Goal: Information Seeking & Learning: Learn about a topic

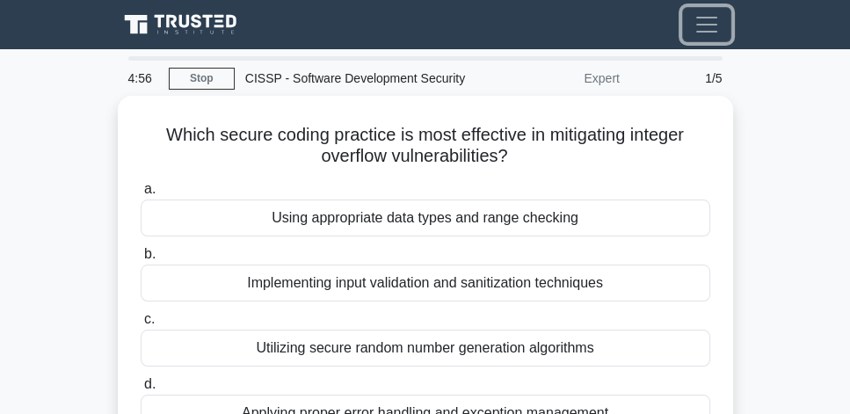
click at [710, 19] on span "Toggle navigation" at bounding box center [707, 24] width 26 height 26
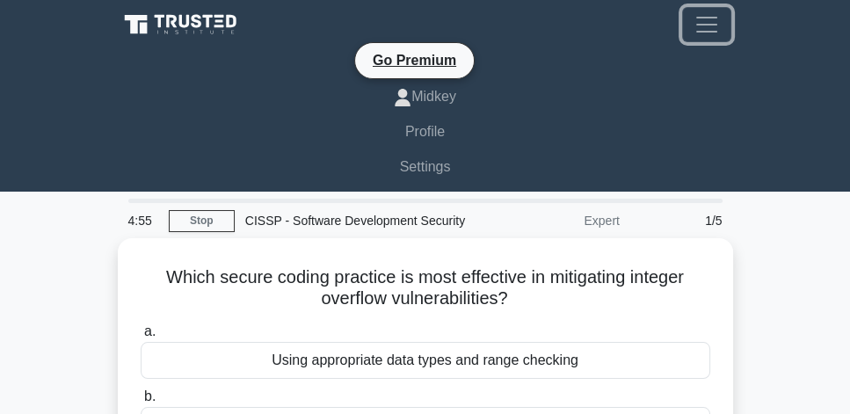
click at [710, 19] on span "Toggle navigation" at bounding box center [707, 24] width 26 height 26
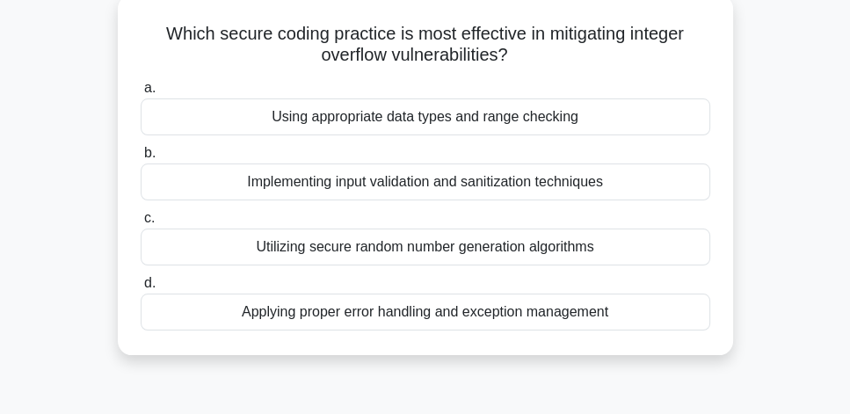
scroll to position [100, 0]
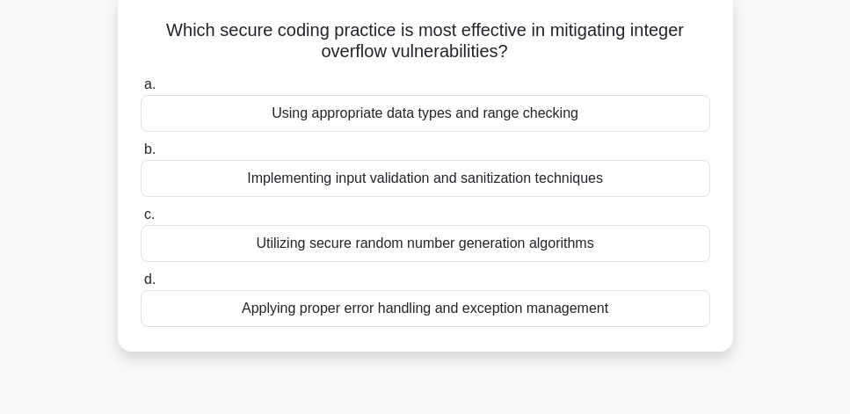
click at [592, 113] on div "Using appropriate data types and range checking" at bounding box center [426, 113] width 570 height 37
click at [141, 91] on input "a. Using appropriate data types and range checking" at bounding box center [141, 84] width 0 height 11
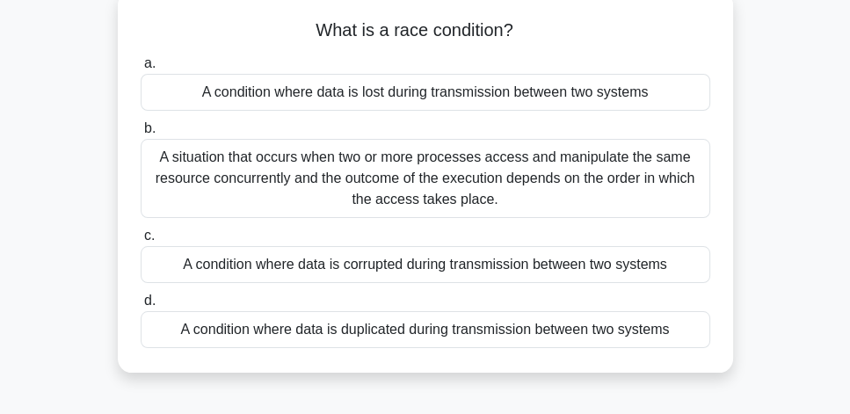
click at [533, 198] on div "A situation that occurs when two or more processes access and manipulate the sa…" at bounding box center [426, 178] width 570 height 79
click at [141, 135] on input "b. A situation that occurs when two or more processes access and manipulate the…" at bounding box center [141, 128] width 0 height 11
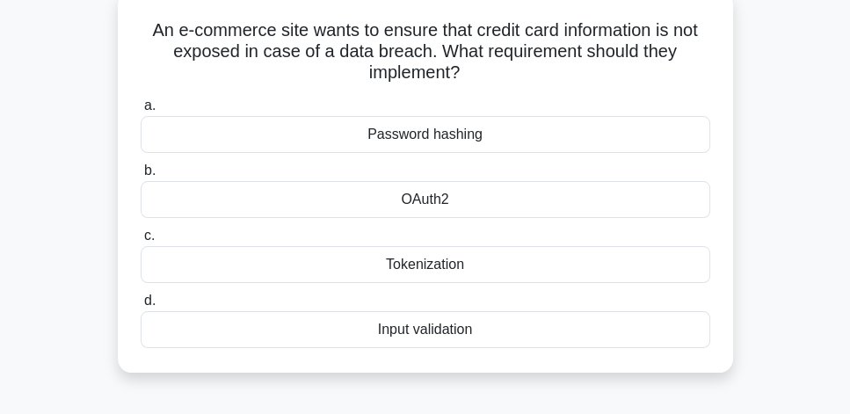
click at [496, 264] on div "Tokenization" at bounding box center [426, 264] width 570 height 37
click at [141, 242] on input "c. Tokenization" at bounding box center [141, 235] width 0 height 11
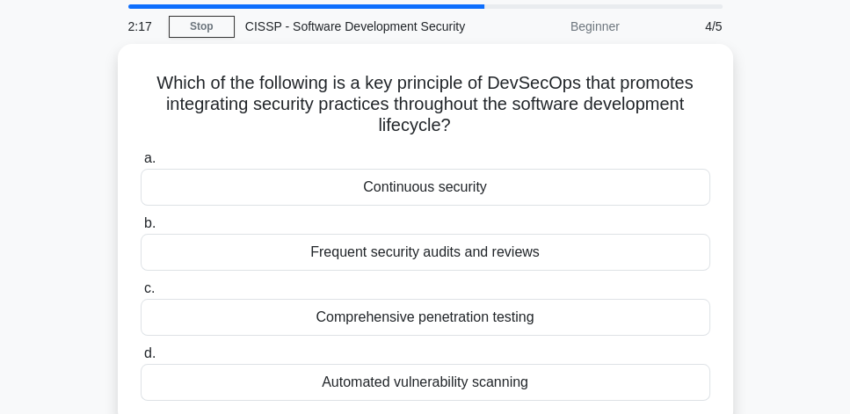
scroll to position [50, 0]
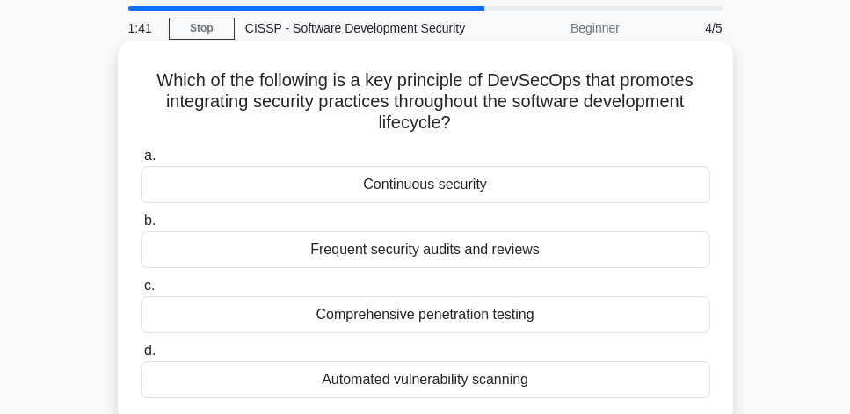
click at [476, 194] on div "Continuous security" at bounding box center [426, 184] width 570 height 37
click at [141, 162] on input "a. Continuous security" at bounding box center [141, 155] width 0 height 11
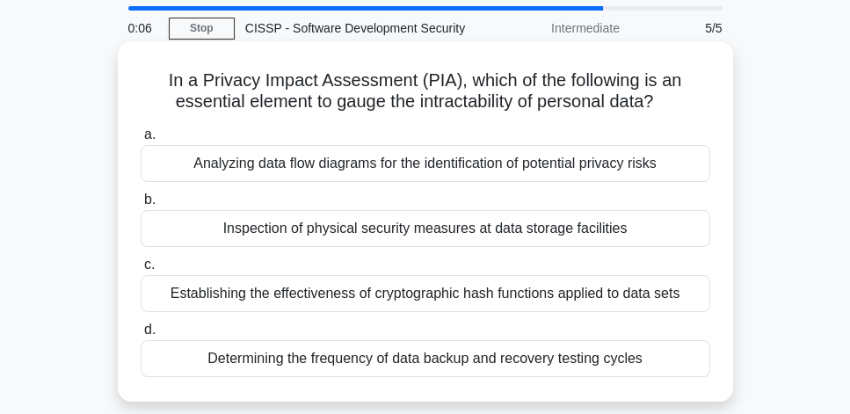
click at [461, 179] on div "Analyzing data flow diagrams for the identification of potential privacy risks" at bounding box center [426, 163] width 570 height 37
click at [141, 141] on input "a. Analyzing data flow diagrams for the identification of potential privacy ris…" at bounding box center [141, 134] width 0 height 11
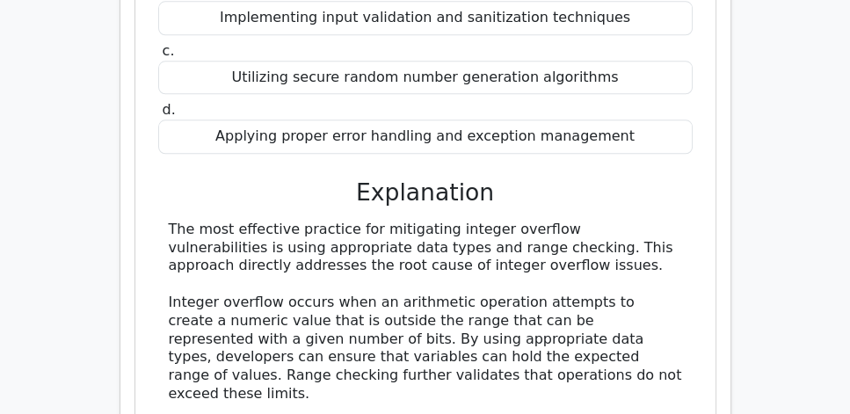
scroll to position [1708, 0]
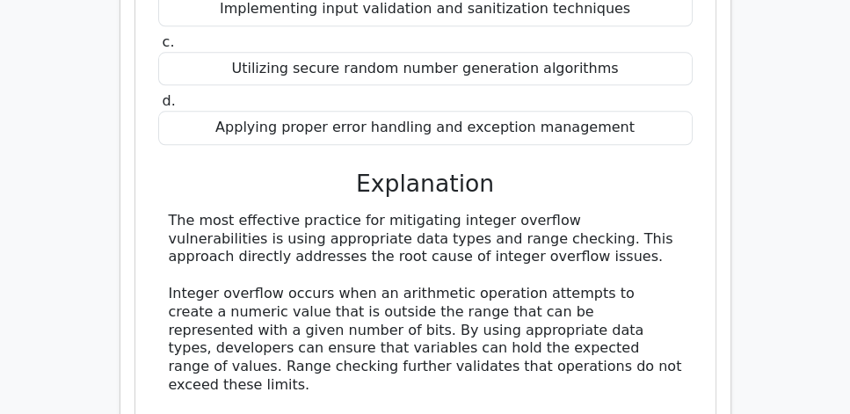
drag, startPoint x: 524, startPoint y: 176, endPoint x: 152, endPoint y: 138, distance: 373.9
click at [152, 138] on div "Which secure coding practice is most effective in mitigating integer overflow v…" at bounding box center [425, 242] width 566 height 802
copy div "The most effective practice for mitigating integer overflow vulnerabilities is …"
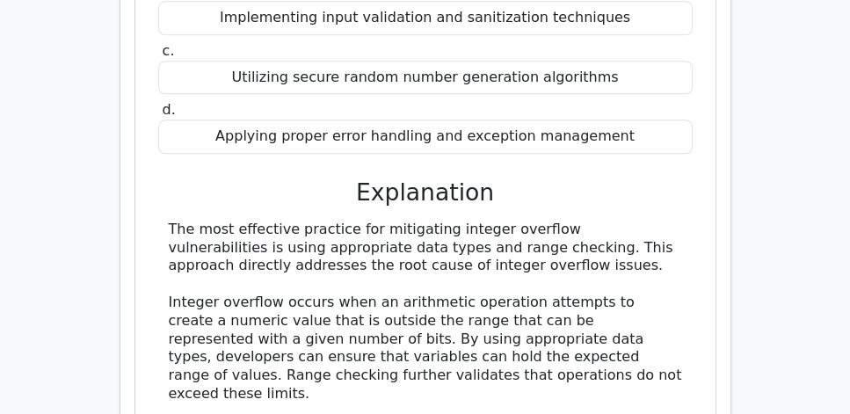
click at [822, 278] on main "Go Premium CISSP Preparation Package (2025) 5693 Superior-grade CISSP practice …" at bounding box center [425, 129] width 850 height 3573
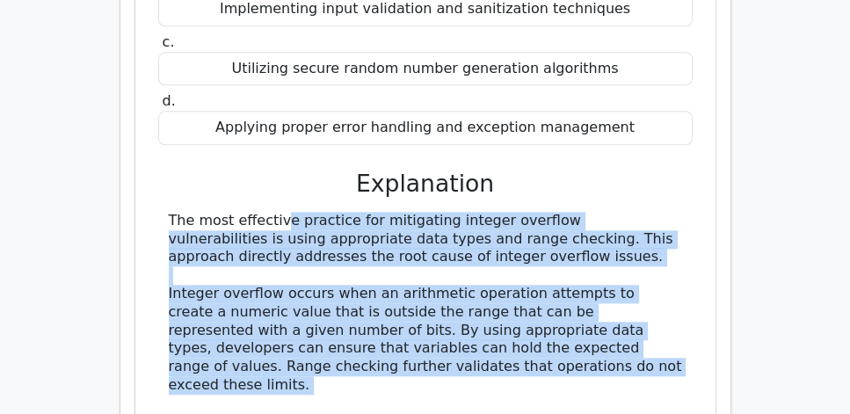
drag, startPoint x: 145, startPoint y: 126, endPoint x: 552, endPoint y: 296, distance: 441.4
click at [552, 296] on div "Which secure coding practice is most effective in mitigating integer overflow v…" at bounding box center [425, 242] width 566 height 802
click at [536, 288] on div "The most effective practice for mitigating integer overflow vulnerabilities is …" at bounding box center [426, 395] width 514 height 366
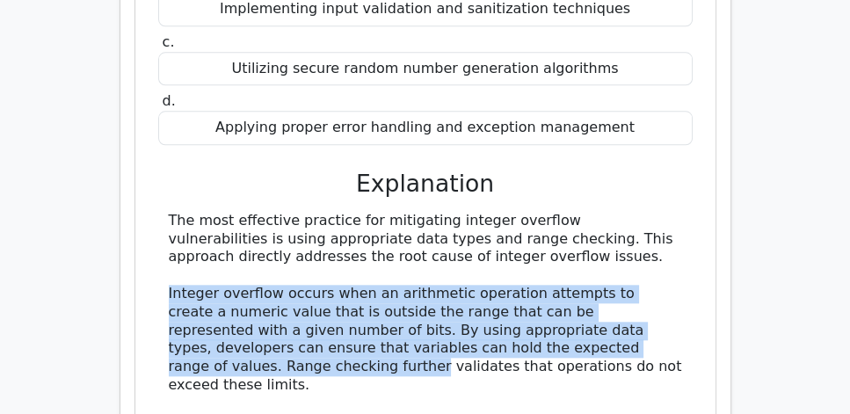
drag, startPoint x: 167, startPoint y: 211, endPoint x: 682, endPoint y: 258, distance: 517.4
click at [682, 258] on div "The most effective practice for mitigating integer overflow vulnerabilities is …" at bounding box center [425, 395] width 535 height 366
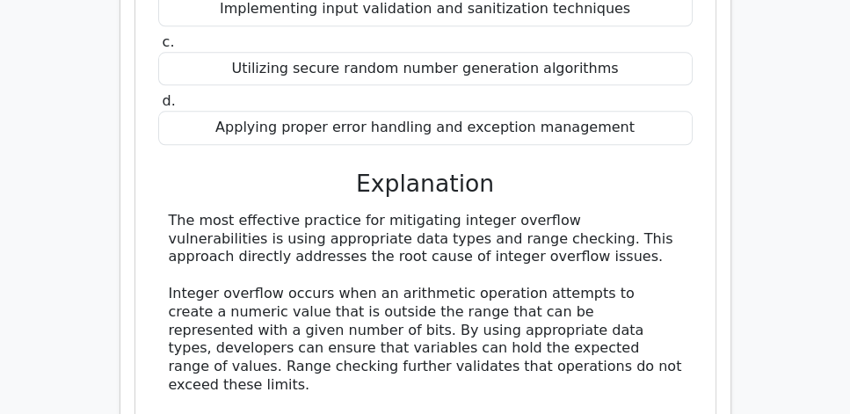
click at [583, 284] on div "The most effective practice for mitigating integer overflow vulnerabilities is …" at bounding box center [426, 395] width 514 height 366
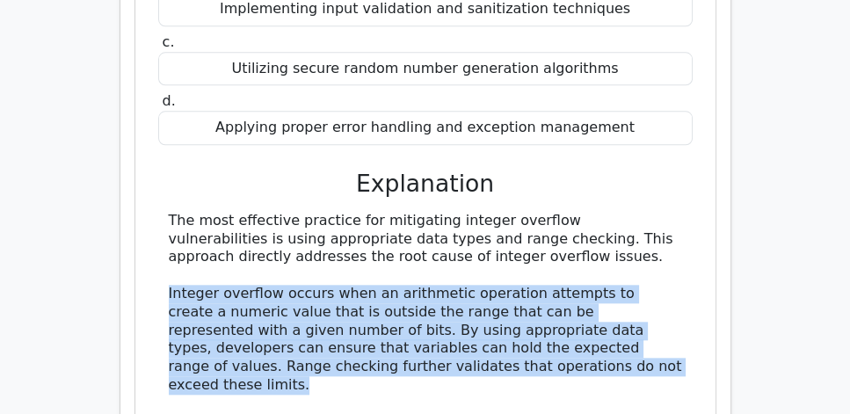
drag, startPoint x: 545, startPoint y: 284, endPoint x: 156, endPoint y: 219, distance: 394.9
click at [157, 219] on div "a. Using appropriate data types and range checking b. Implementing input valida…" at bounding box center [426, 270] width 538 height 718
click at [157, 217] on div "a. Using appropriate data types and range checking b. Implementing input valida…" at bounding box center [426, 270] width 538 height 718
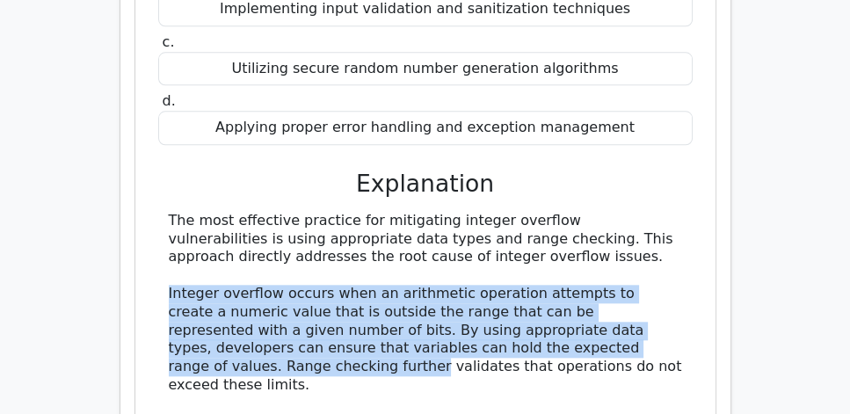
drag, startPoint x: 162, startPoint y: 213, endPoint x: 659, endPoint y: 263, distance: 499.3
click at [659, 263] on div "The most effective practice for mitigating integer overflow vulnerabilities is …" at bounding box center [425, 395] width 535 height 366
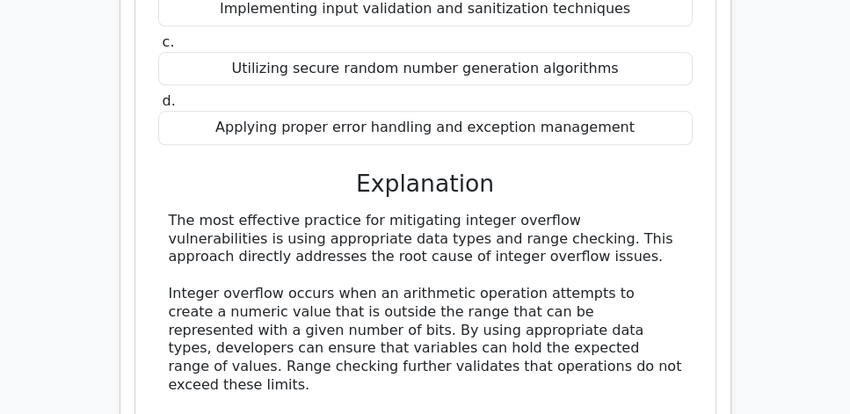
click at [656, 276] on div "The most effective practice for mitigating integer overflow vulnerabilities is …" at bounding box center [426, 395] width 514 height 366
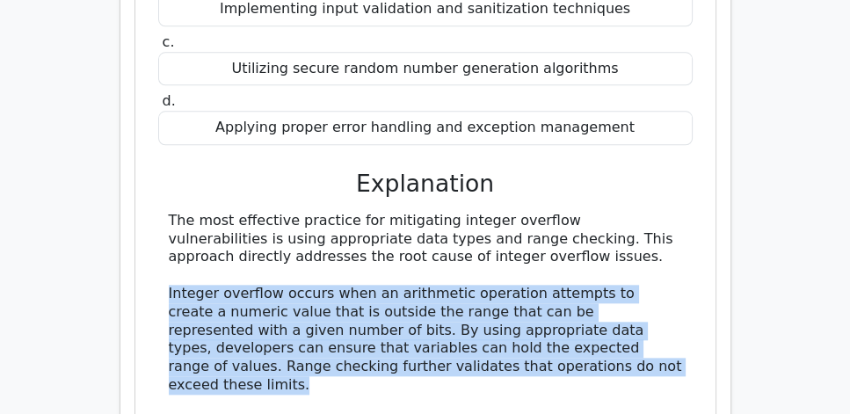
drag, startPoint x: 563, startPoint y: 280, endPoint x: 170, endPoint y: 208, distance: 399.8
click at [170, 212] on div "The most effective practice for mitigating integer overflow vulnerabilities is …" at bounding box center [426, 395] width 514 height 366
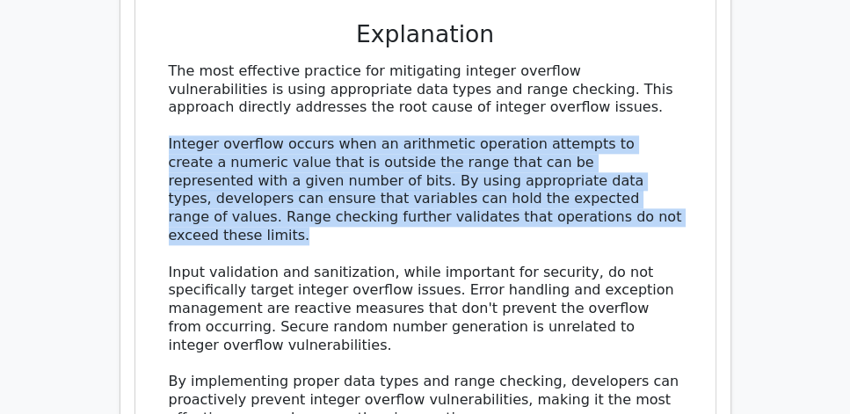
scroll to position [1859, 0]
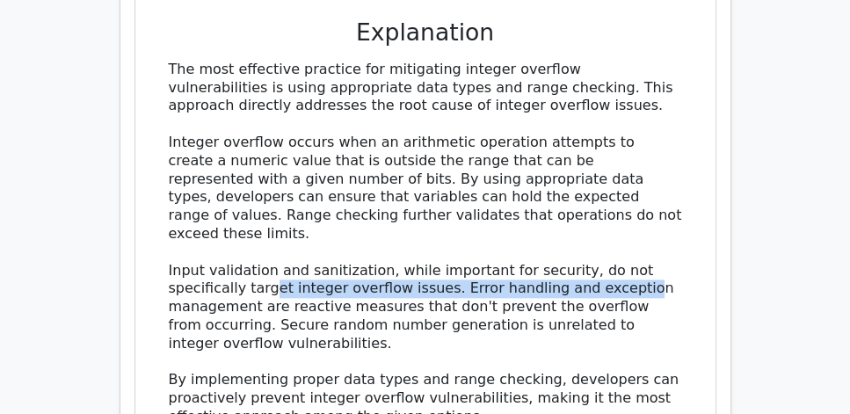
drag, startPoint x: 273, startPoint y: 191, endPoint x: 636, endPoint y: 197, distance: 363.2
click at [636, 197] on div "The most effective practice for mitigating integer overflow vulnerabilities is …" at bounding box center [426, 244] width 514 height 366
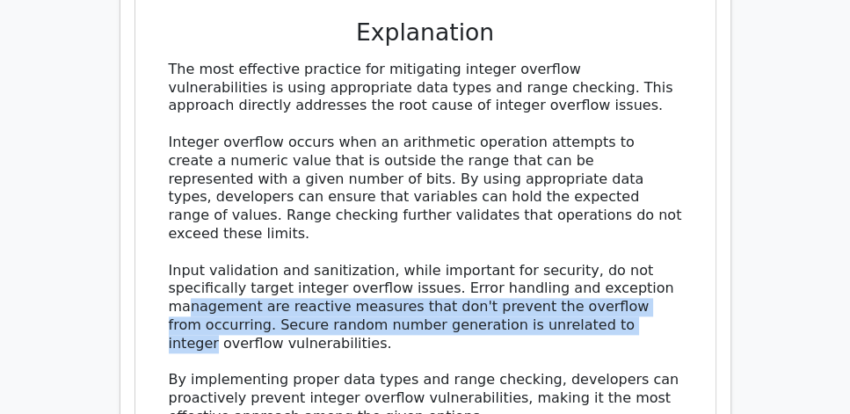
drag, startPoint x: 186, startPoint y: 211, endPoint x: 651, endPoint y: 224, distance: 464.5
click at [651, 224] on div "The most effective practice for mitigating integer overflow vulnerabilities is …" at bounding box center [426, 244] width 514 height 366
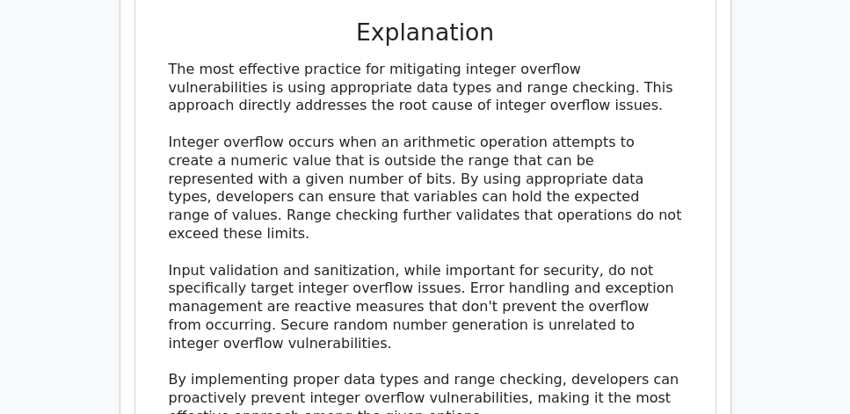
click at [494, 246] on div "The most effective practice for mitigating integer overflow vulnerabilities is …" at bounding box center [426, 244] width 514 height 366
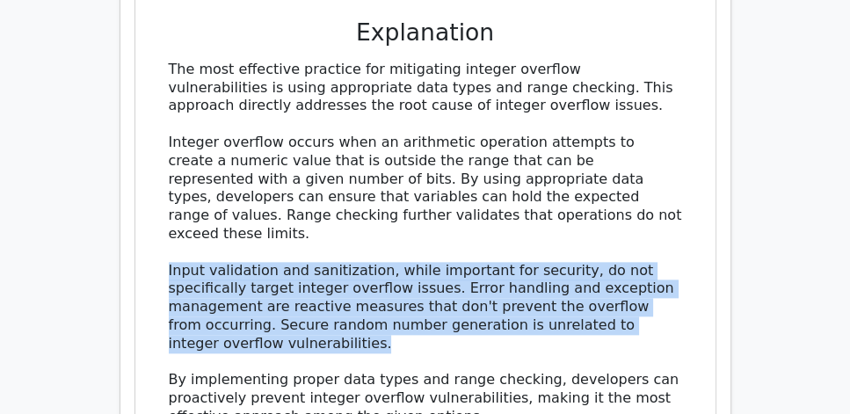
drag, startPoint x: 415, startPoint y: 247, endPoint x: 143, endPoint y: 178, distance: 280.4
click at [143, 178] on div "Which secure coding practice is most effective in mitigating integer overflow v…" at bounding box center [425, 91] width 566 height 802
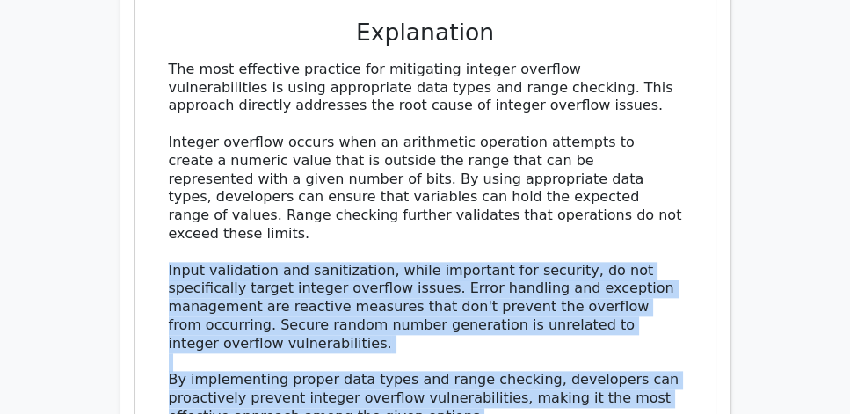
drag, startPoint x: 148, startPoint y: 175, endPoint x: 654, endPoint y: 310, distance: 524.0
click at [654, 310] on div "Which secure coding practice is most effective in mitigating integer overflow v…" at bounding box center [425, 91] width 566 height 802
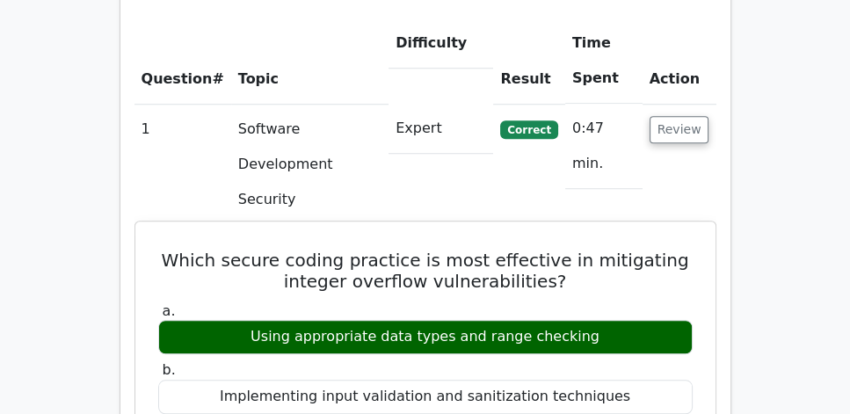
scroll to position [1306, 0]
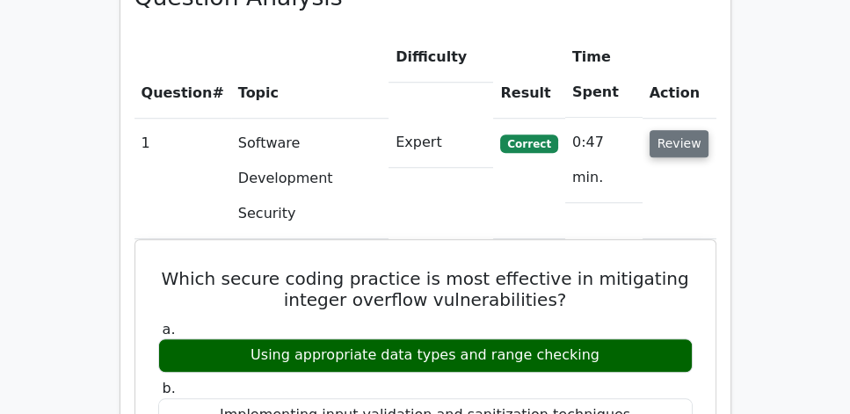
click at [684, 130] on button "Review" at bounding box center [680, 143] width 60 height 27
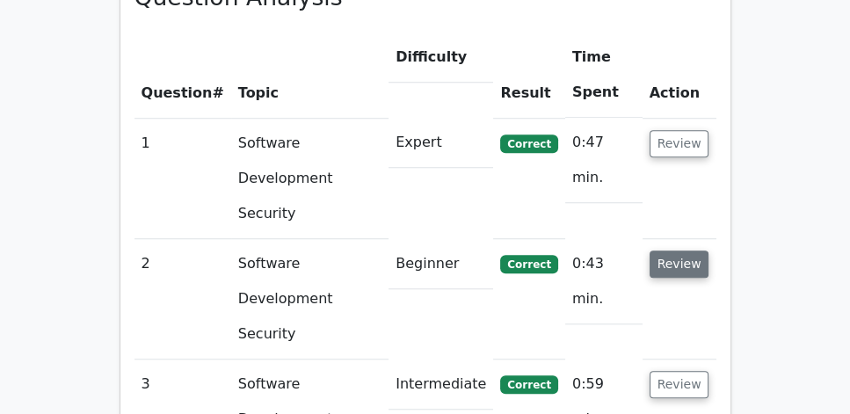
click at [682, 251] on button "Review" at bounding box center [680, 264] width 60 height 27
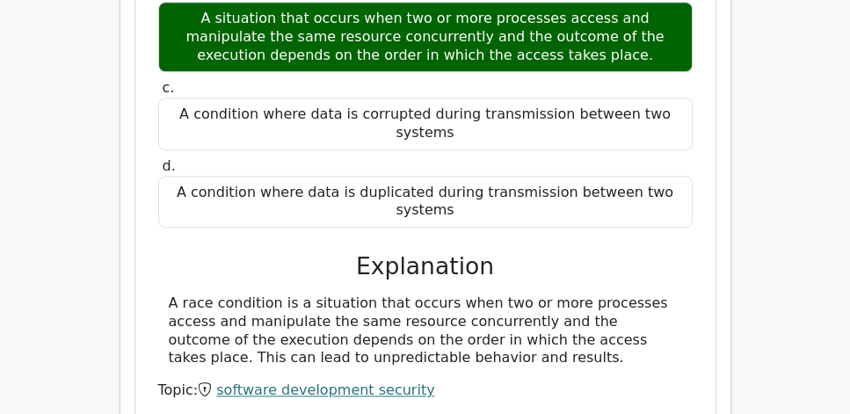
scroll to position [1809, 0]
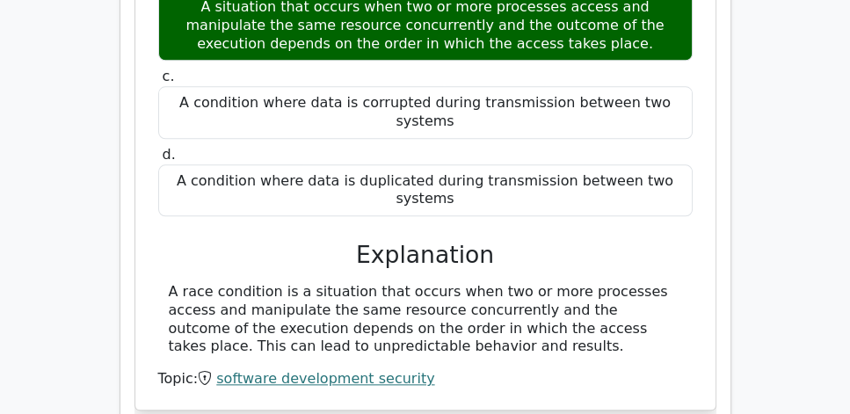
click at [385, 283] on div "A race condition is a situation that occurs when two or more processes access a…" at bounding box center [426, 319] width 514 height 73
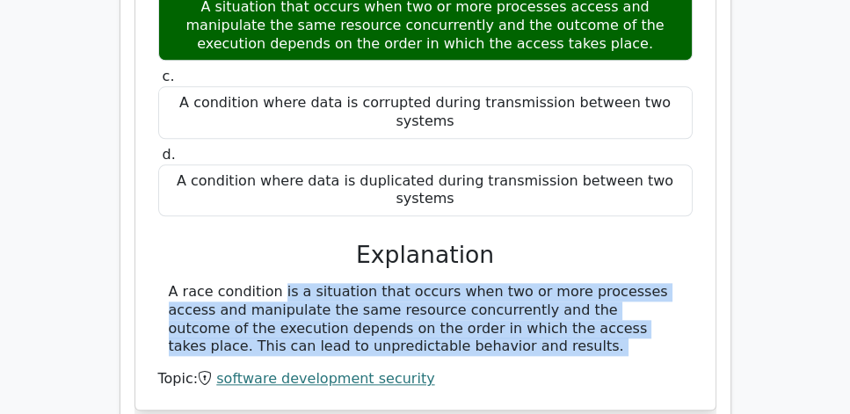
click at [385, 283] on div "A race condition is a situation that occurs when two or more processes access a…" at bounding box center [426, 319] width 514 height 73
copy div "A race condition is a situation that occurs when two or more processes access a…"
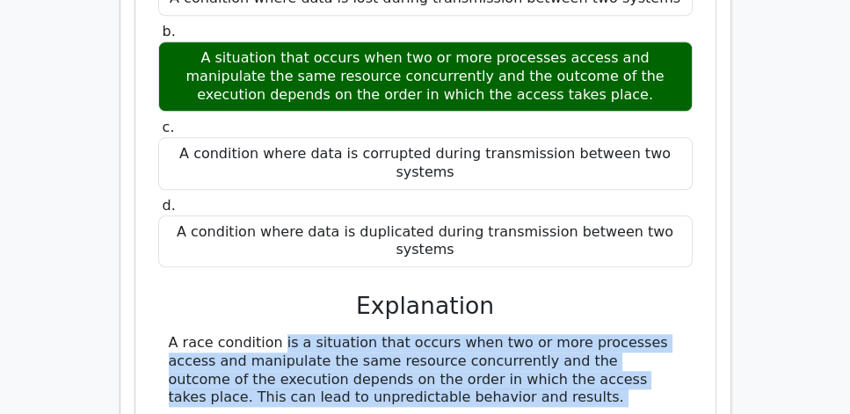
scroll to position [1759, 0]
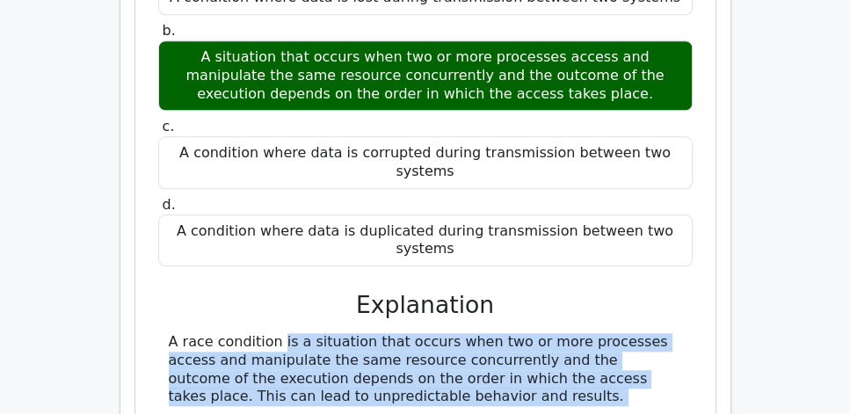
copy div "A race condition is a situation that occurs when two or more processes access a…"
drag, startPoint x: 341, startPoint y: 191, endPoint x: 672, endPoint y: 288, distance: 344.5
click at [672, 288] on div "a. A condition where data is lost during transmission between two systems b. c." at bounding box center [426, 199] width 538 height 479
click at [599, 333] on div "A race condition is a situation that occurs when two or more processes access a…" at bounding box center [426, 369] width 514 height 73
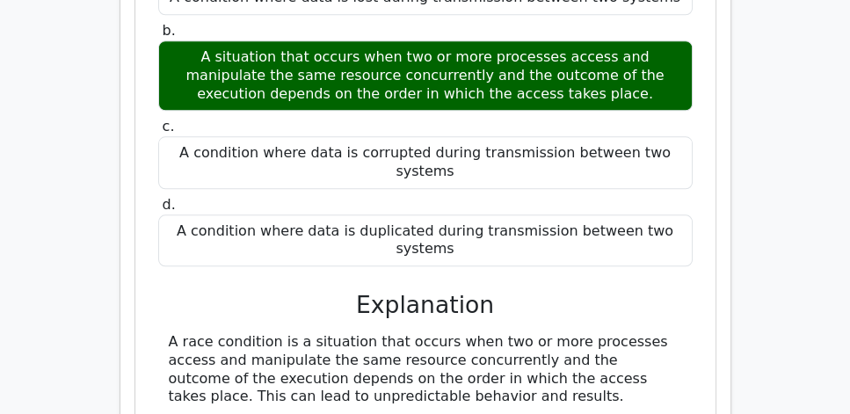
drag, startPoint x: 174, startPoint y: 222, endPoint x: 535, endPoint y: 288, distance: 366.3
click at [535, 333] on div "A race condition is a situation that occurs when two or more processes access a…" at bounding box center [425, 369] width 535 height 73
copy div "A race condition is a situation that occurs when two or more processes access a…"
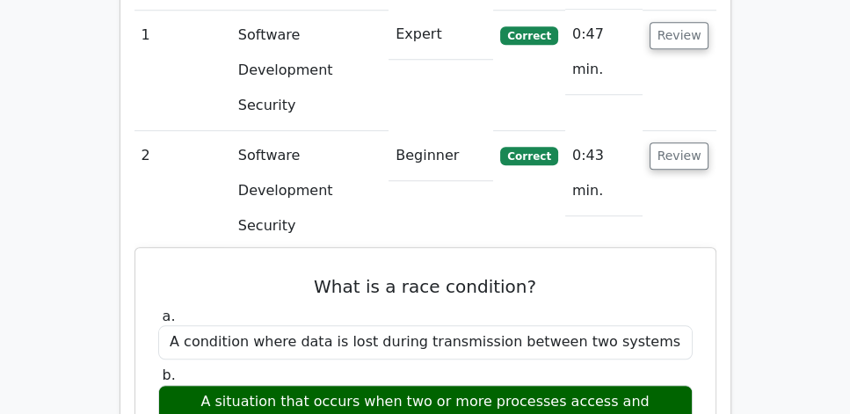
scroll to position [1356, 0]
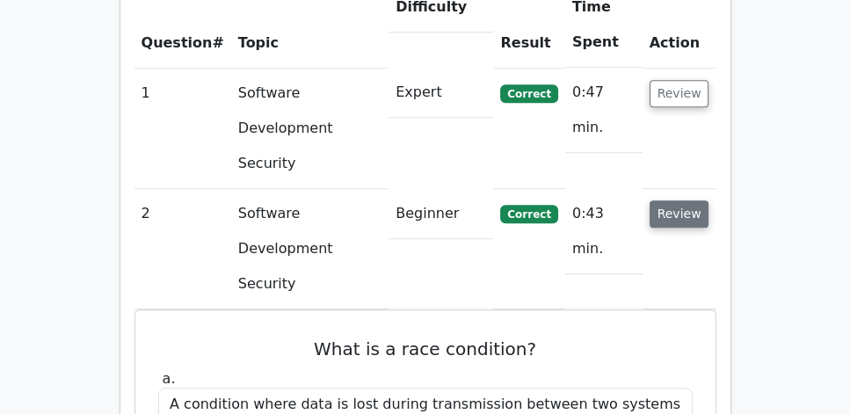
click at [677, 200] on button "Review" at bounding box center [680, 213] width 60 height 27
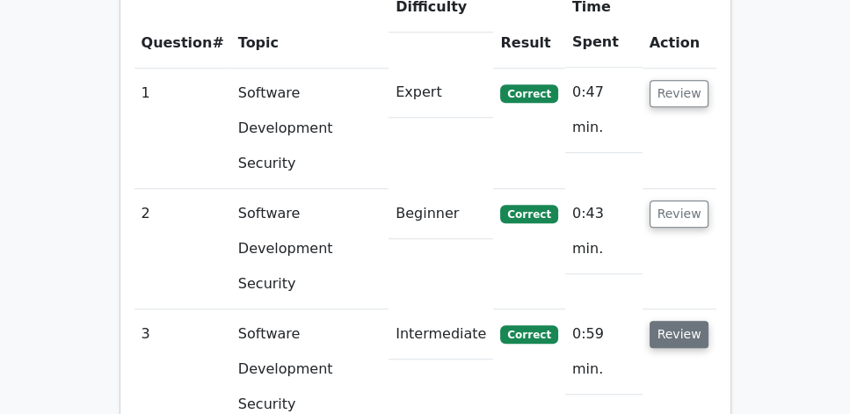
click at [679, 321] on button "Review" at bounding box center [680, 334] width 60 height 27
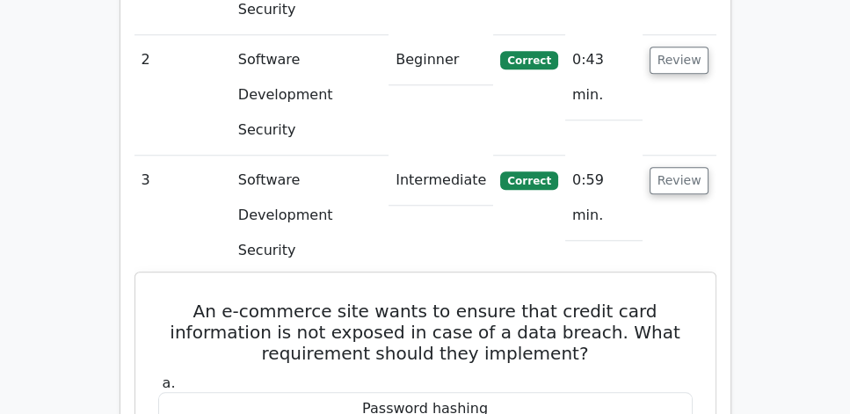
scroll to position [1507, 0]
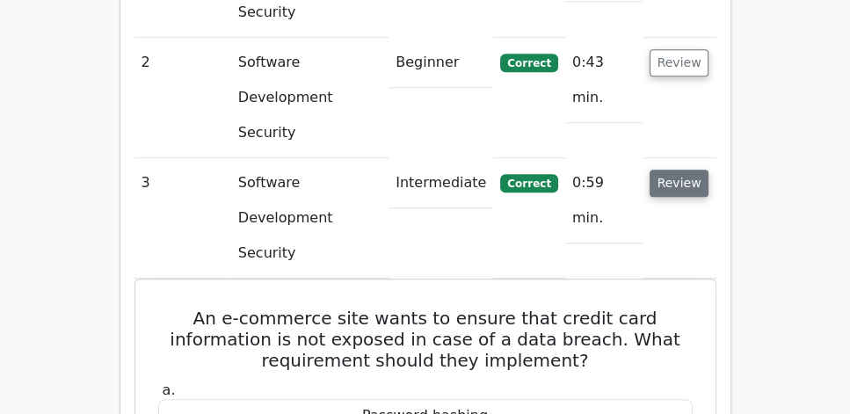
click at [686, 170] on button "Review" at bounding box center [680, 183] width 60 height 27
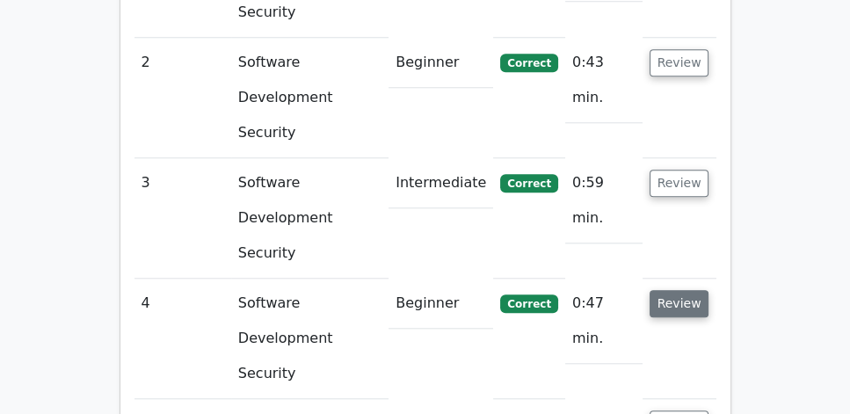
click at [668, 290] on button "Review" at bounding box center [680, 303] width 60 height 27
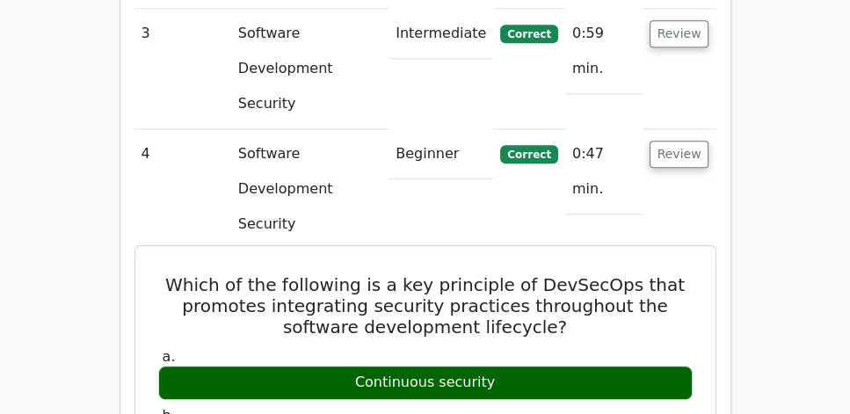
scroll to position [1657, 0]
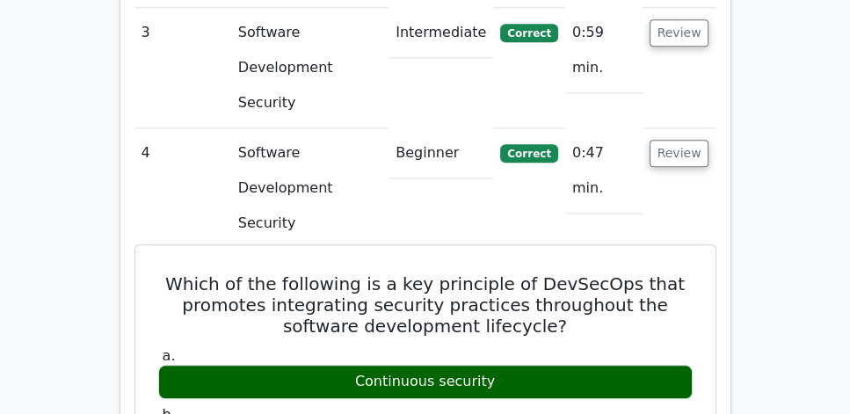
drag, startPoint x: 174, startPoint y: 95, endPoint x: 608, endPoint y: 374, distance: 516.1
copy div "Which of the following is a key principle of DevSecOps that promotes integratin…"
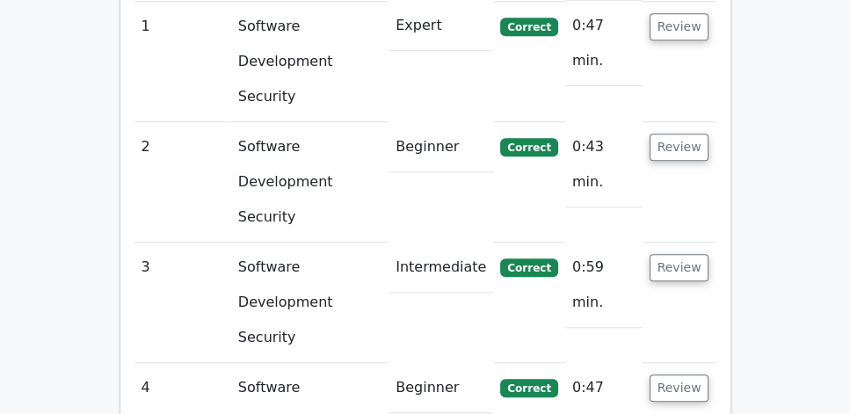
scroll to position [1407, 0]
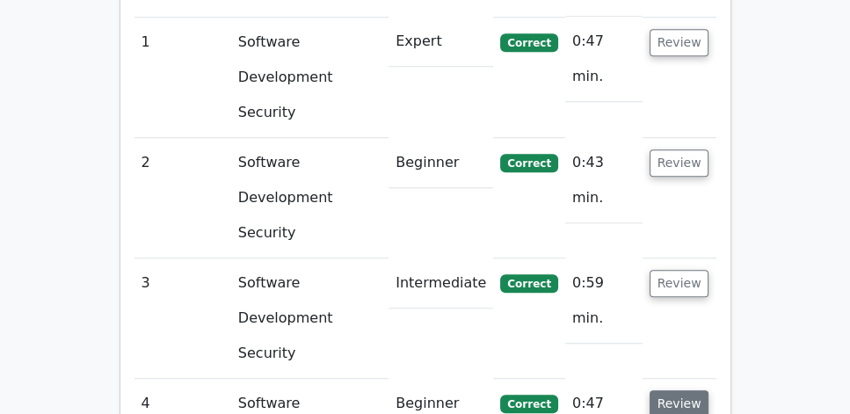
click at [686, 390] on button "Review" at bounding box center [680, 403] width 60 height 27
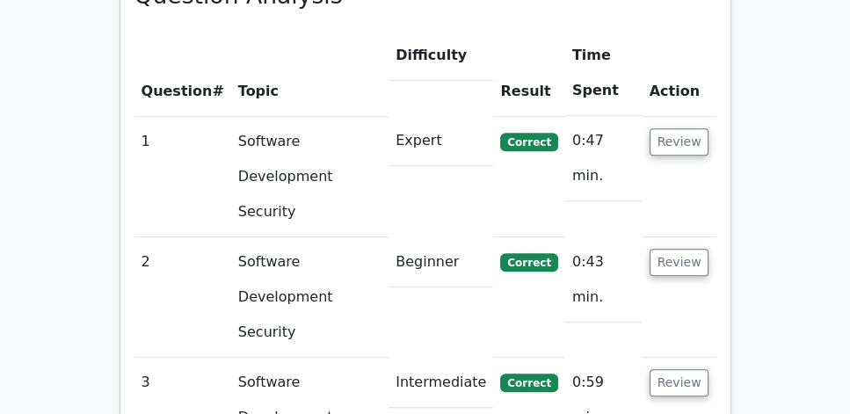
scroll to position [1306, 0]
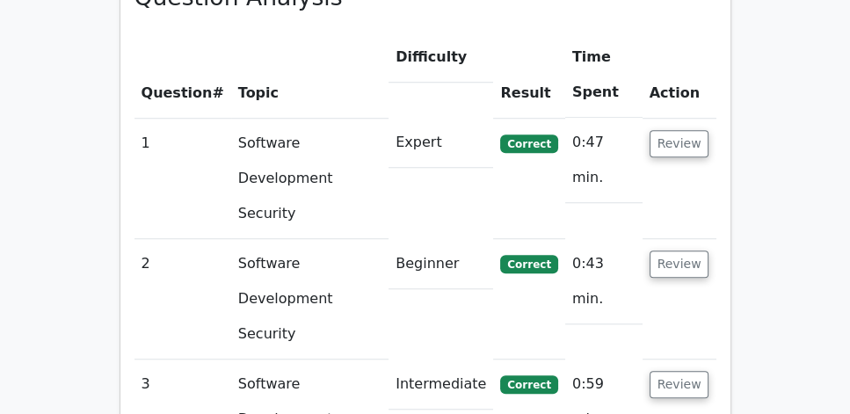
click at [688, 118] on td "Review" at bounding box center [680, 178] width 74 height 120
click at [679, 130] on button "Review" at bounding box center [680, 143] width 60 height 27
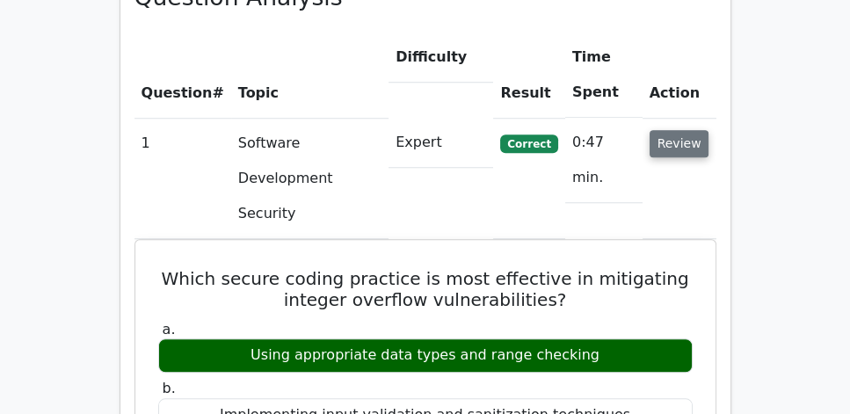
click at [677, 130] on button "Review" at bounding box center [680, 143] width 60 height 27
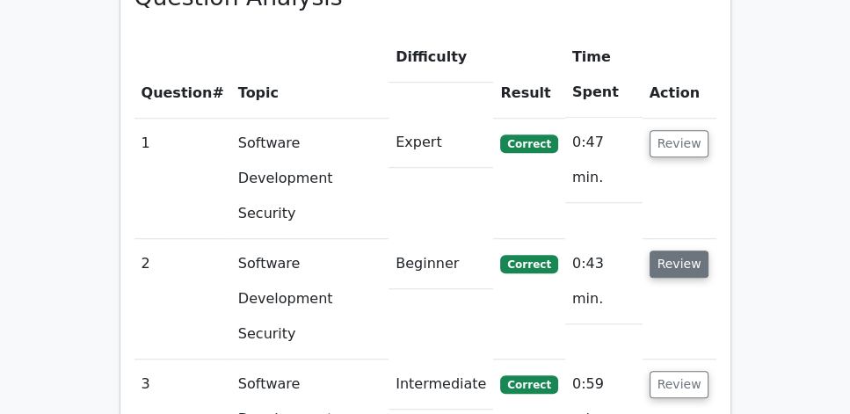
click at [673, 251] on button "Review" at bounding box center [680, 264] width 60 height 27
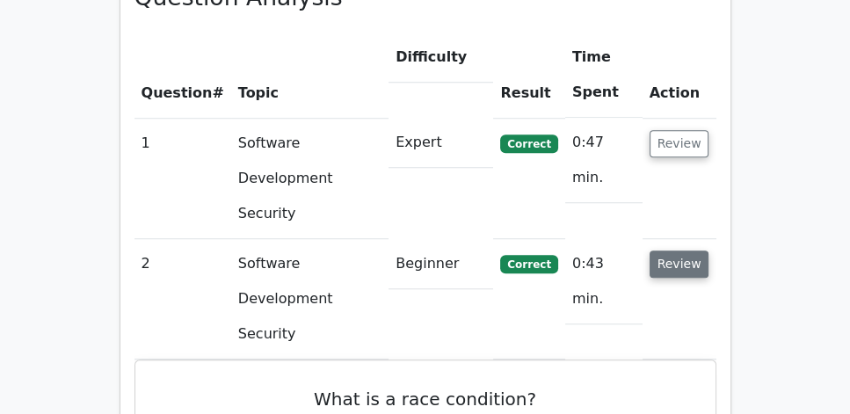
click at [673, 251] on button "Review" at bounding box center [680, 264] width 60 height 27
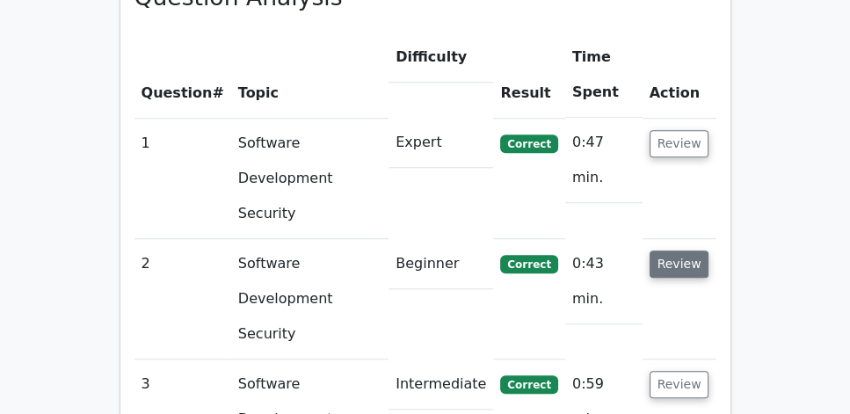
click at [673, 251] on button "Review" at bounding box center [680, 264] width 60 height 27
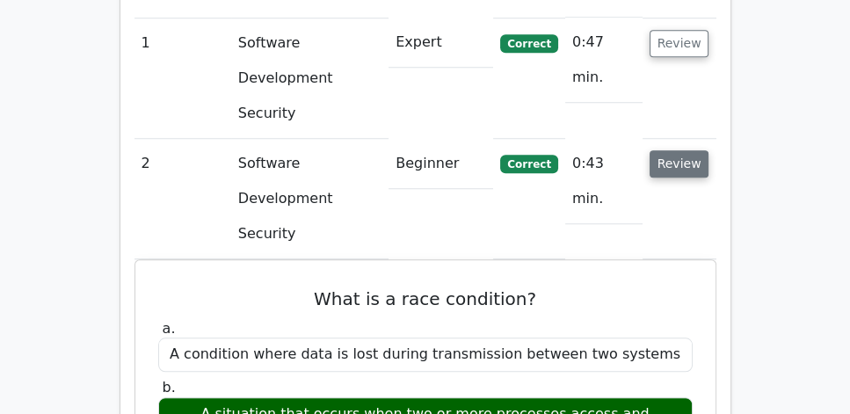
scroll to position [1407, 0]
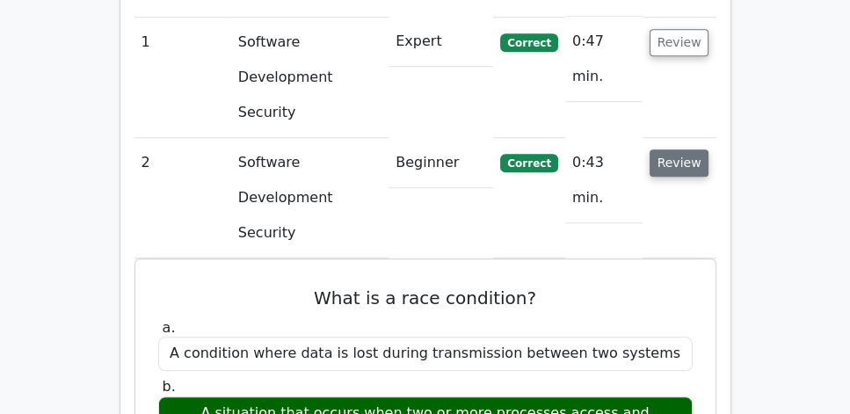
click at [696, 149] on button "Review" at bounding box center [680, 162] width 60 height 27
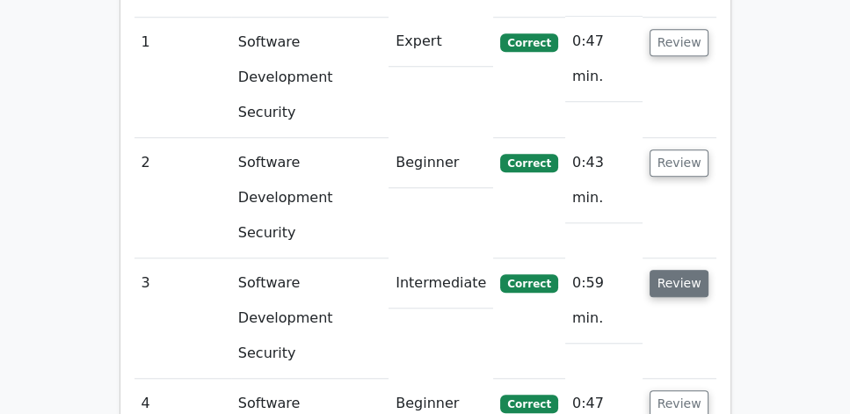
click at [683, 270] on button "Review" at bounding box center [680, 283] width 60 height 27
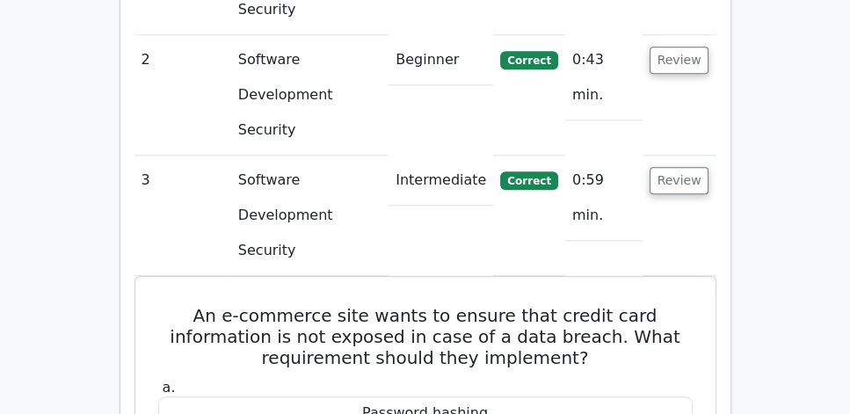
scroll to position [1507, 0]
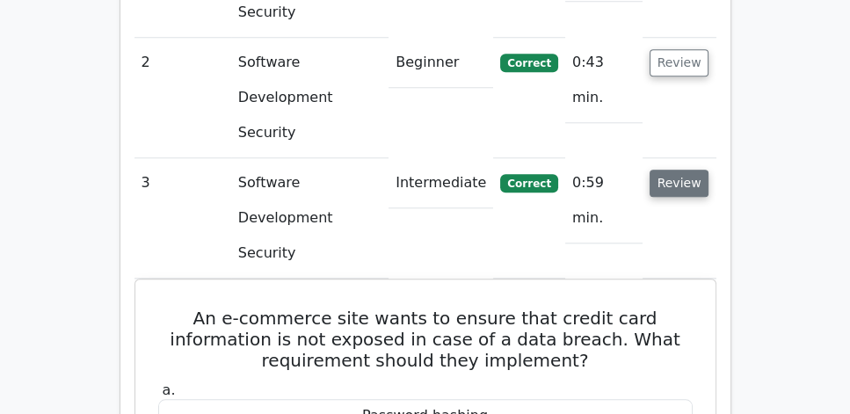
click at [676, 170] on button "Review" at bounding box center [680, 183] width 60 height 27
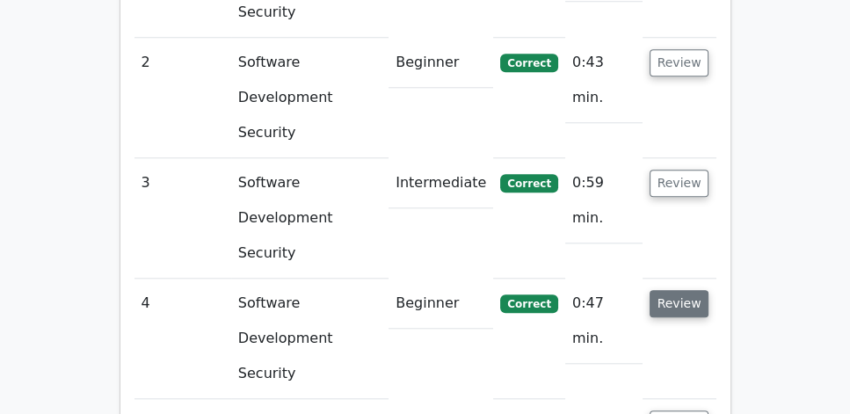
click at [665, 290] on button "Review" at bounding box center [680, 303] width 60 height 27
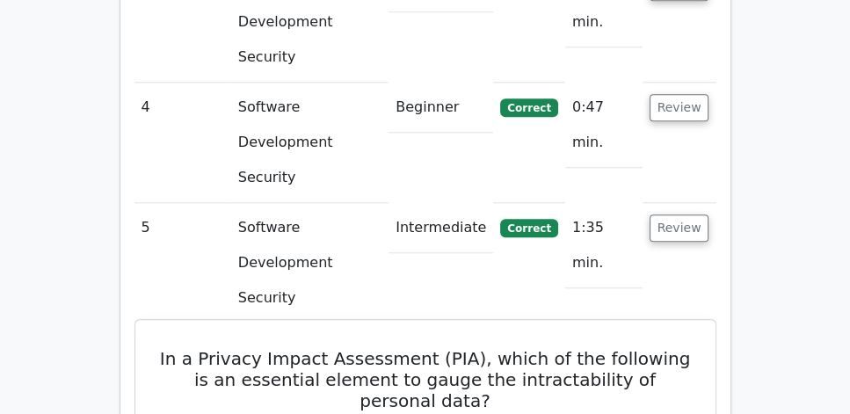
scroll to position [1708, 0]
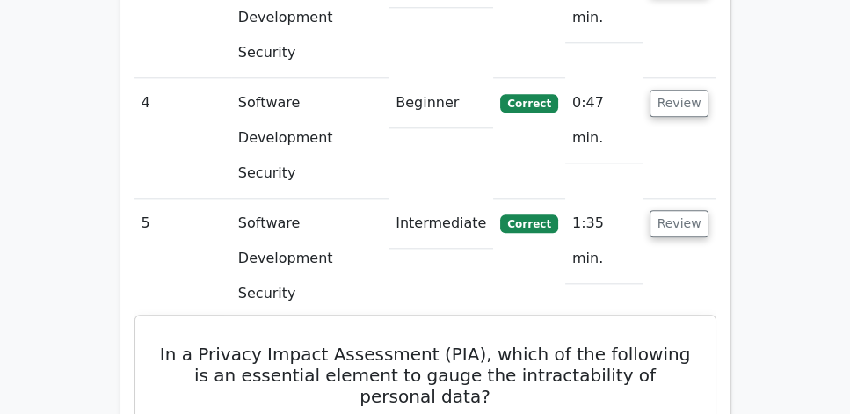
drag, startPoint x: 164, startPoint y: 128, endPoint x: 689, endPoint y: 228, distance: 535.1
copy div "In a Privacy Impact Assessment (PIA), which of the following is an essential el…"
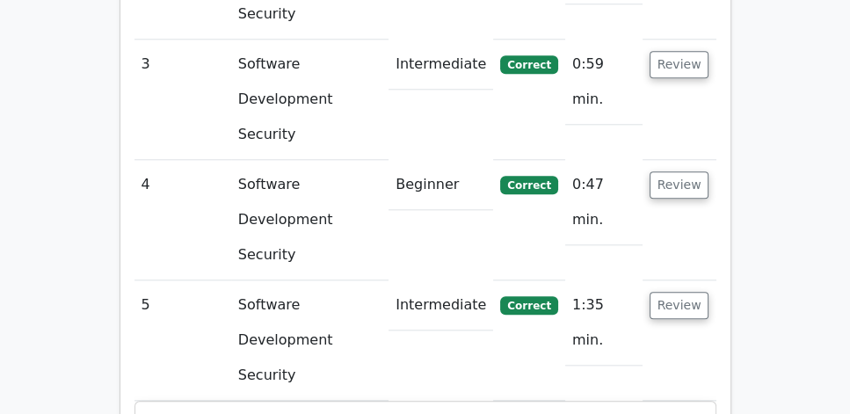
scroll to position [1557, 0]
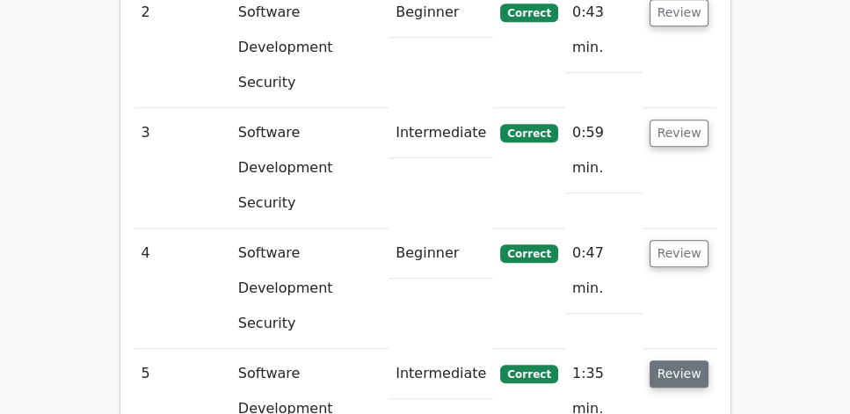
click at [684, 361] on button "Review" at bounding box center [680, 374] width 60 height 27
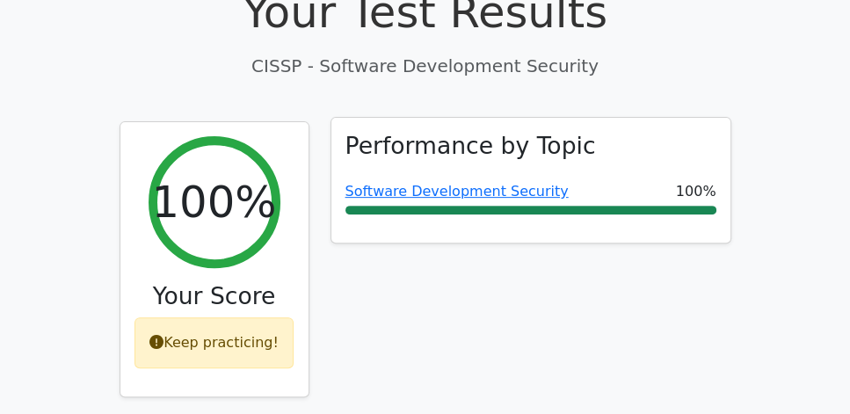
scroll to position [602, 0]
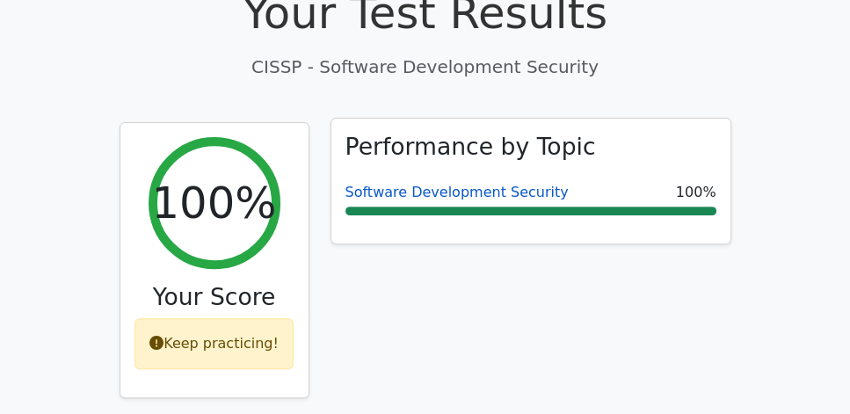
click at [414, 184] on link "Software Development Security" at bounding box center [457, 192] width 223 height 17
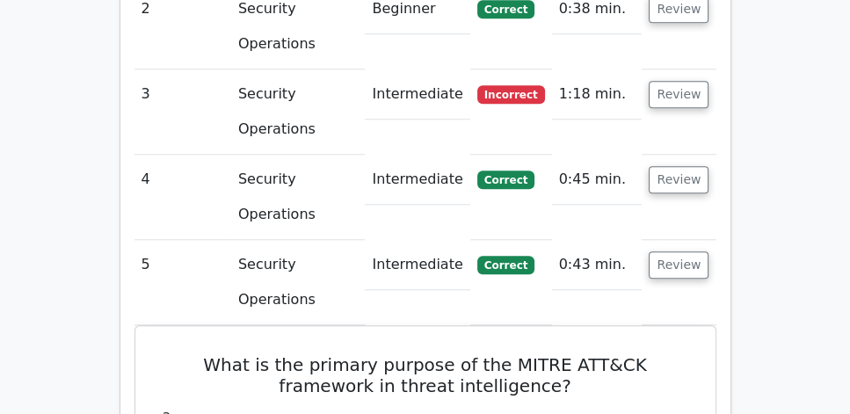
scroll to position [1522, 0]
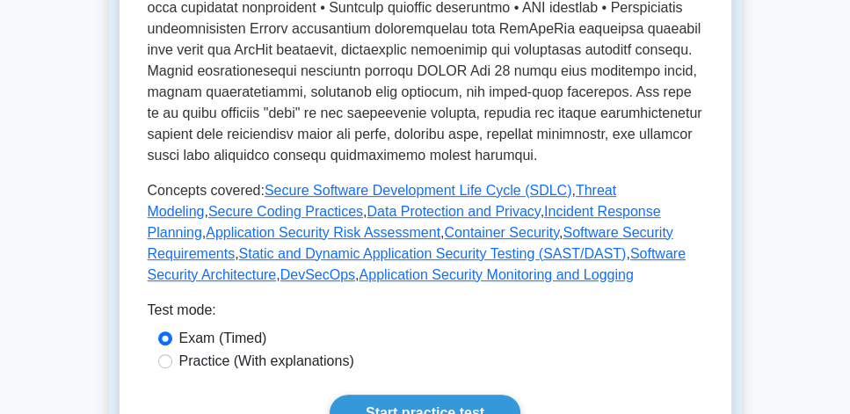
scroll to position [804, 0]
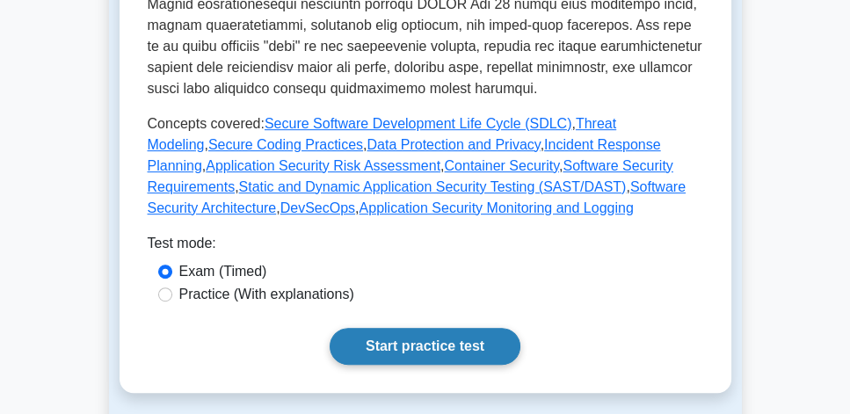
click at [444, 353] on link "Start practice test" at bounding box center [425, 346] width 191 height 37
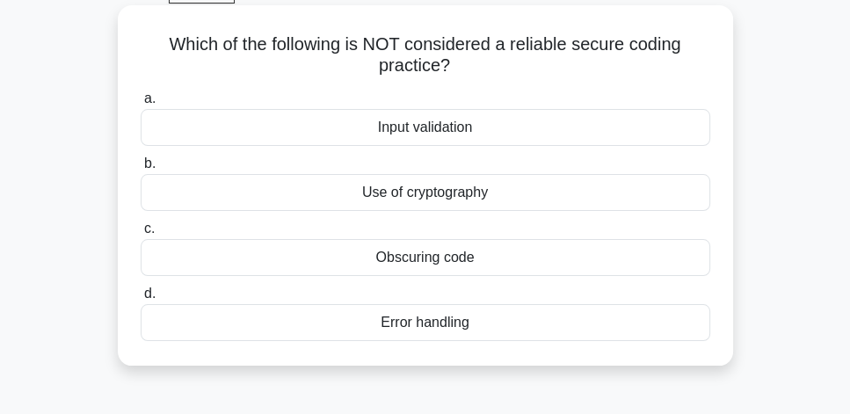
scroll to position [100, 0]
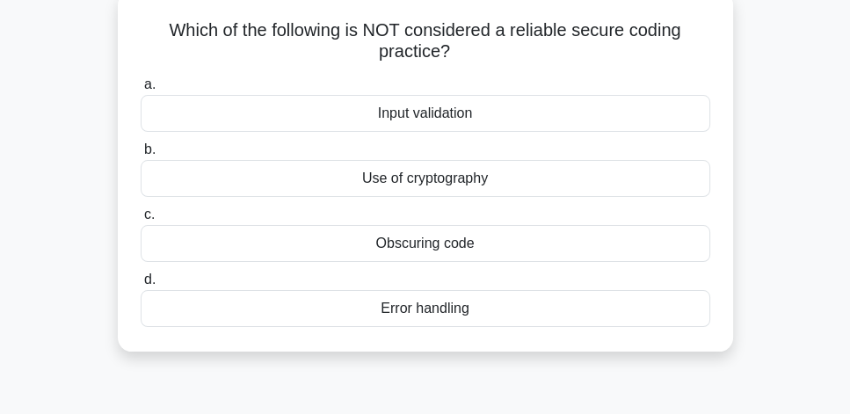
click at [503, 252] on div "Obscuring code" at bounding box center [426, 243] width 570 height 37
click at [141, 221] on input "c. Obscuring code" at bounding box center [141, 214] width 0 height 11
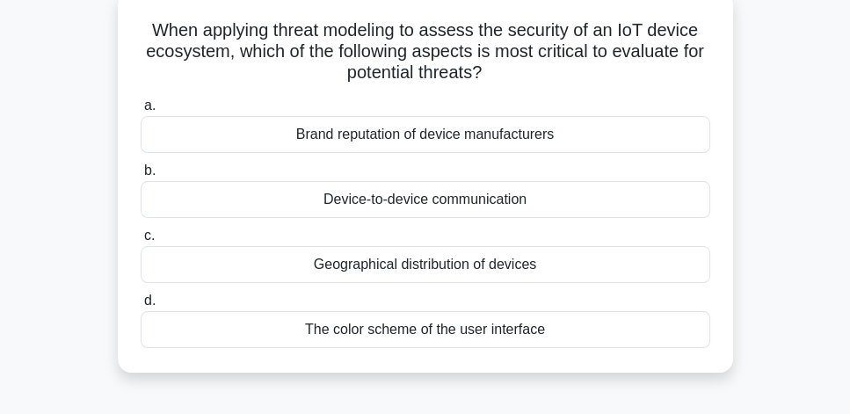
click at [514, 272] on div "Geographical distribution of devices" at bounding box center [426, 264] width 570 height 37
click at [141, 242] on input "c. Geographical distribution of devices" at bounding box center [141, 235] width 0 height 11
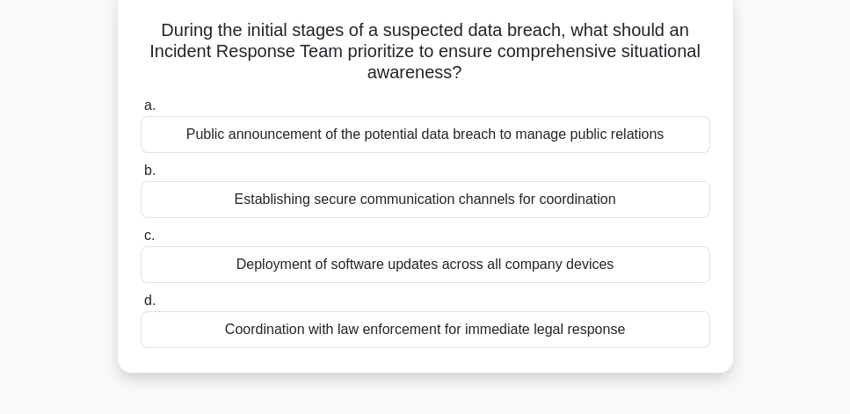
click at [685, 208] on div "Establishing secure communication channels for coordination" at bounding box center [426, 199] width 570 height 37
click at [141, 177] on input "b. Establishing secure communication channels for coordination" at bounding box center [141, 170] width 0 height 11
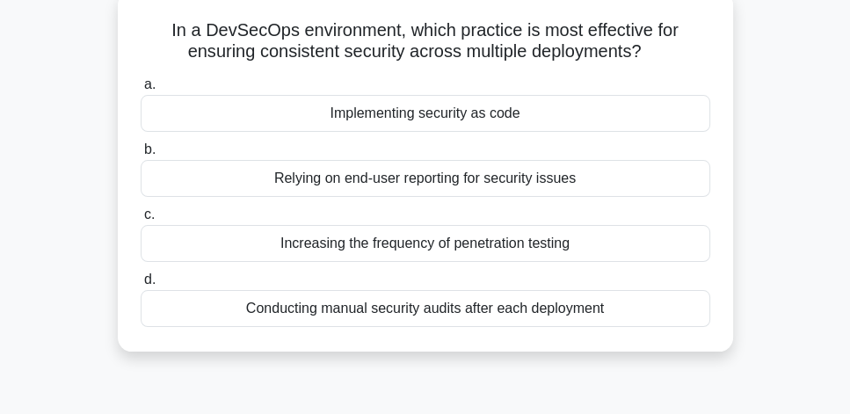
click at [593, 121] on div "Implementing security as code" at bounding box center [426, 113] width 570 height 37
click at [141, 91] on input "a. Implementing security as code" at bounding box center [141, 84] width 0 height 11
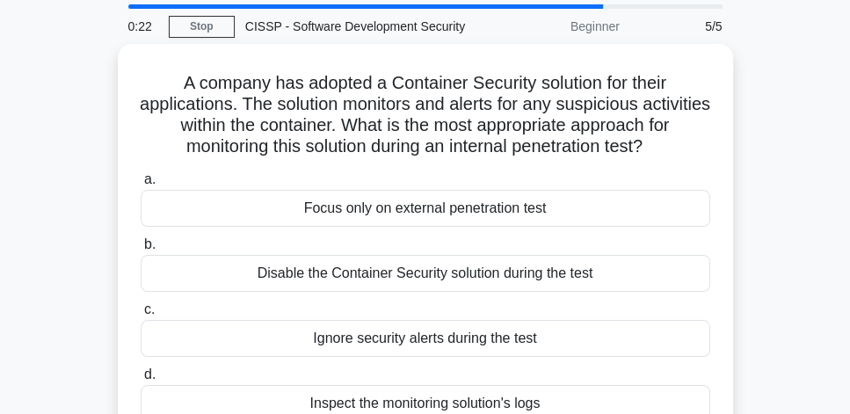
scroll to position [50, 0]
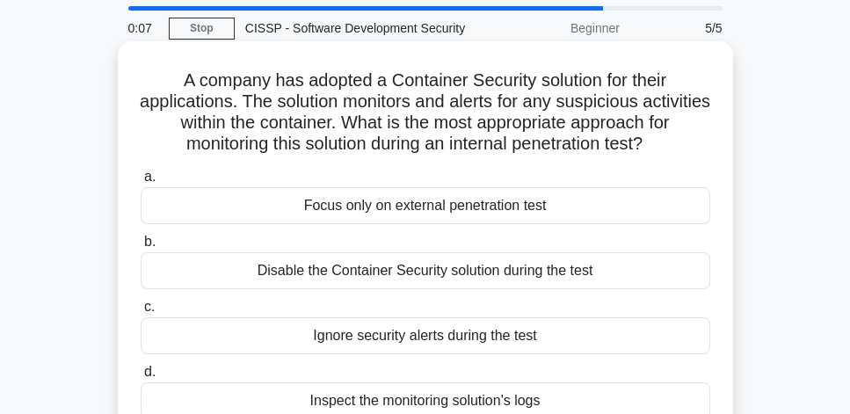
click at [652, 397] on div "Inspect the monitoring solution's logs" at bounding box center [426, 400] width 570 height 37
click at [141, 378] on input "d. Inspect the monitoring solution's logs" at bounding box center [141, 372] width 0 height 11
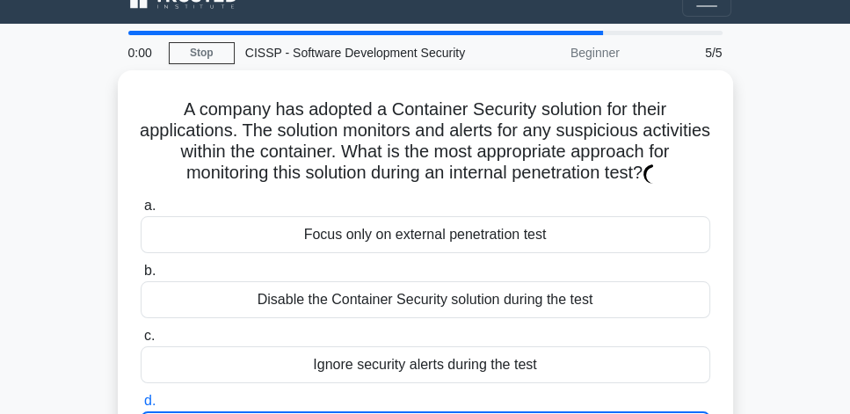
scroll to position [0, 0]
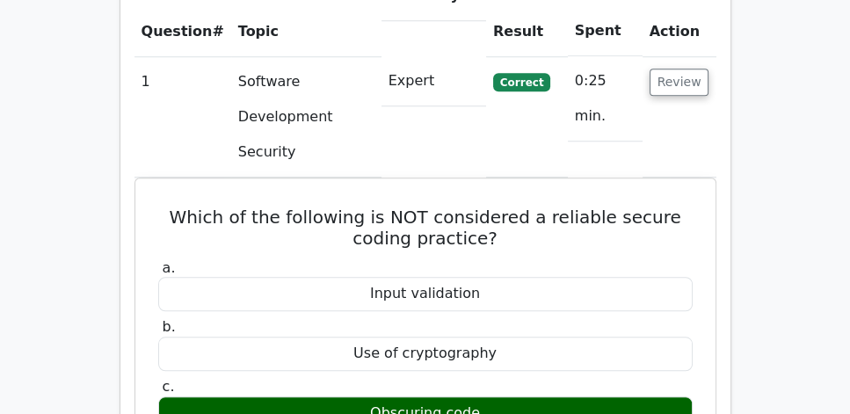
scroll to position [1407, 0]
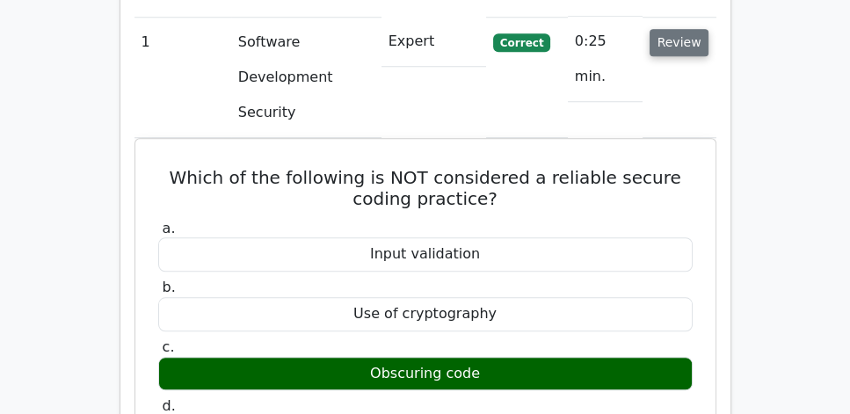
click at [695, 29] on button "Review" at bounding box center [680, 42] width 60 height 27
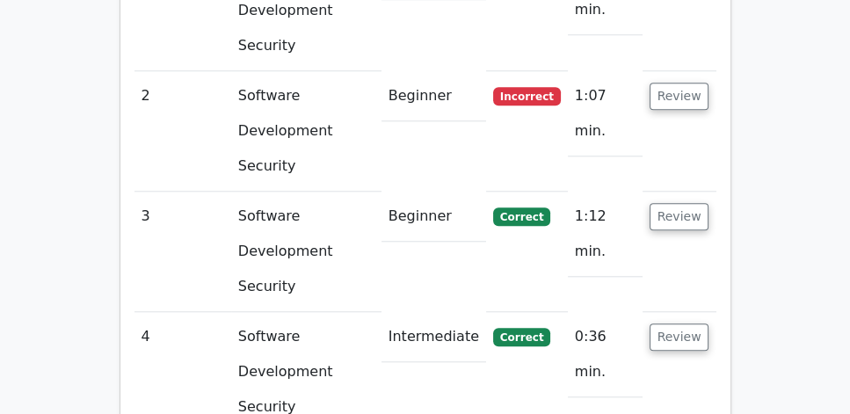
scroll to position [1557, 0]
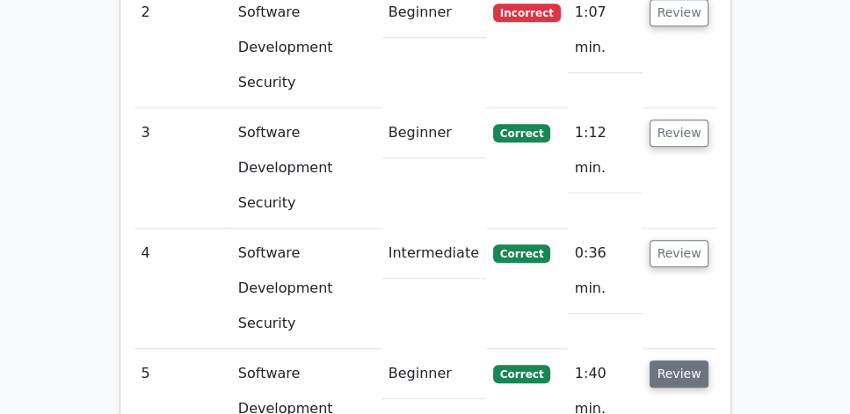
click at [685, 361] on button "Review" at bounding box center [680, 374] width 60 height 27
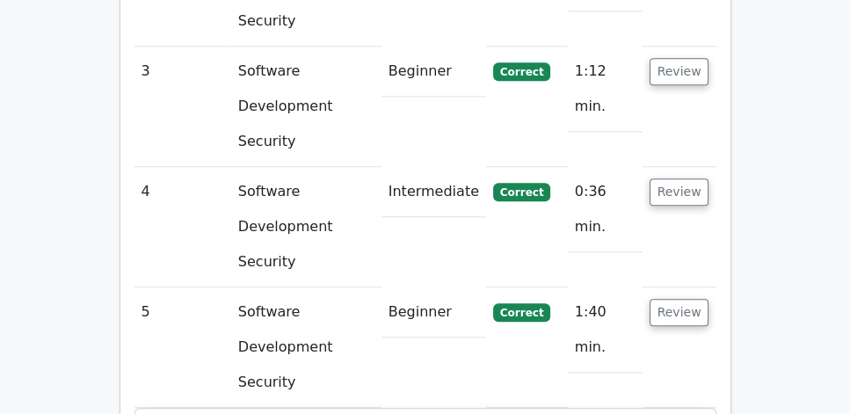
scroll to position [1607, 0]
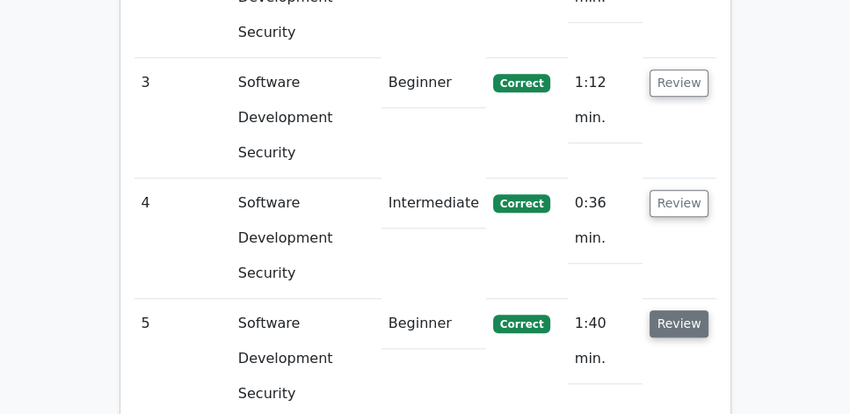
click at [690, 310] on button "Review" at bounding box center [680, 323] width 60 height 27
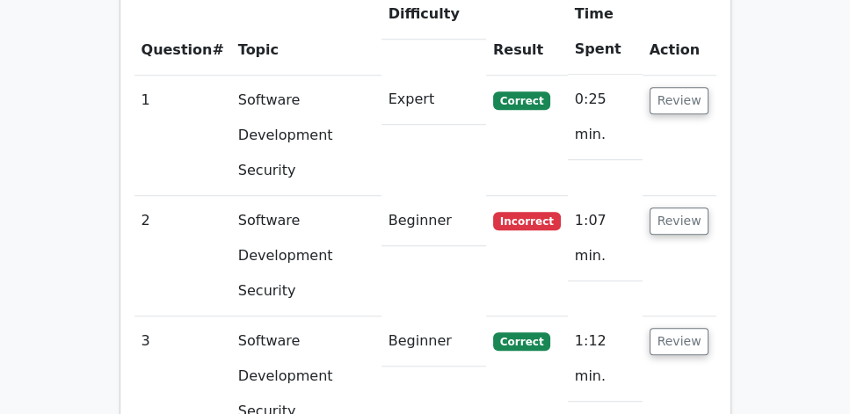
scroll to position [1306, 0]
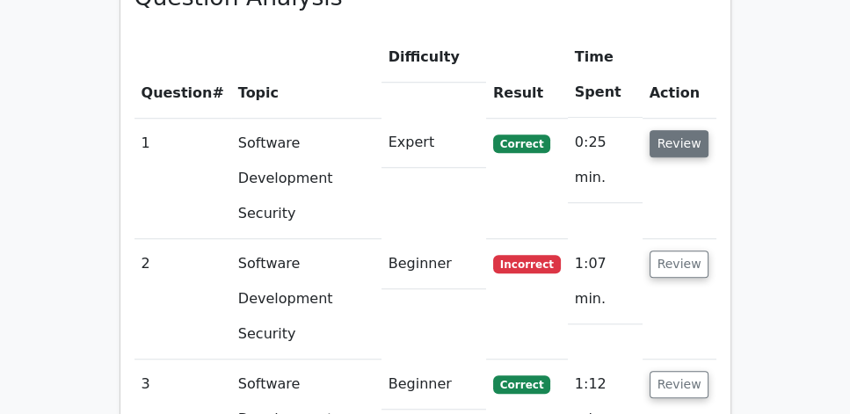
click at [676, 130] on button "Review" at bounding box center [680, 143] width 60 height 27
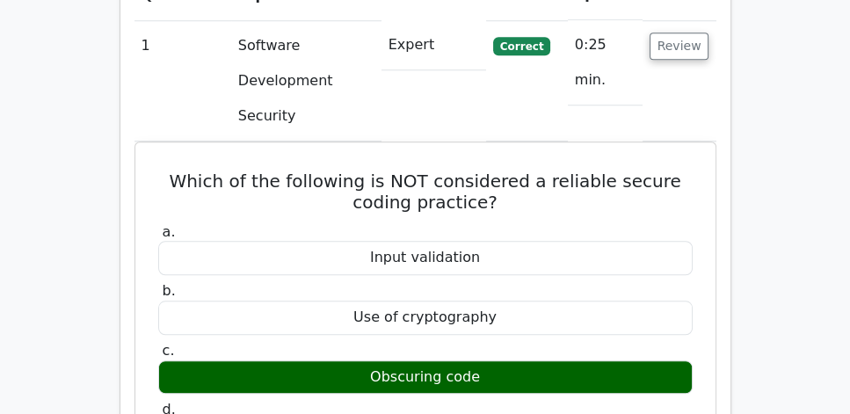
scroll to position [1356, 0]
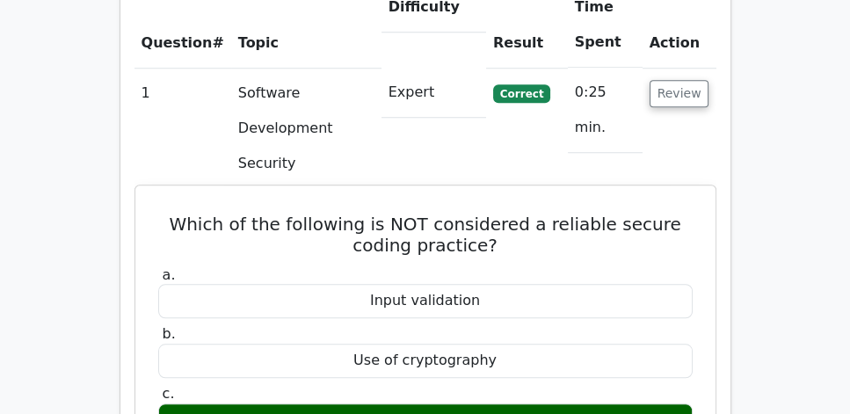
drag, startPoint x: 172, startPoint y: 135, endPoint x: 526, endPoint y: 392, distance: 437.4
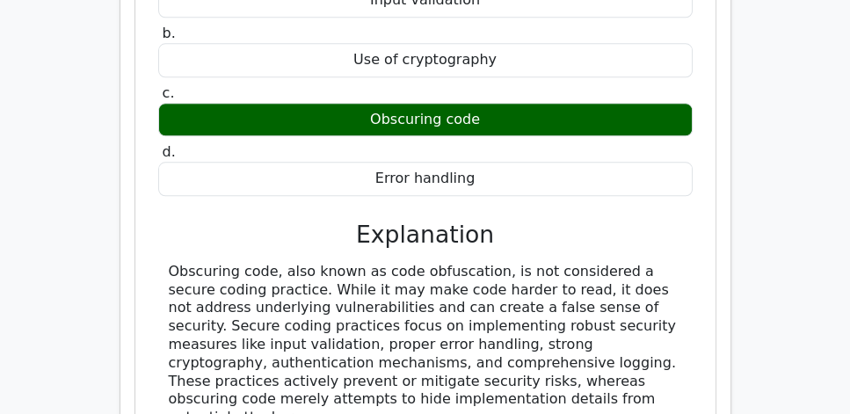
scroll to position [1657, 0]
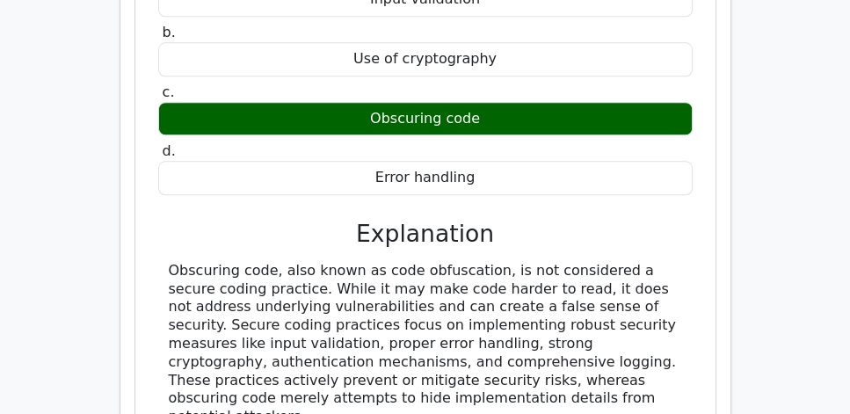
click at [465, 262] on div "Obscuring code, also known as code obfuscation, is not considered a secure codi…" at bounding box center [426, 344] width 514 height 164
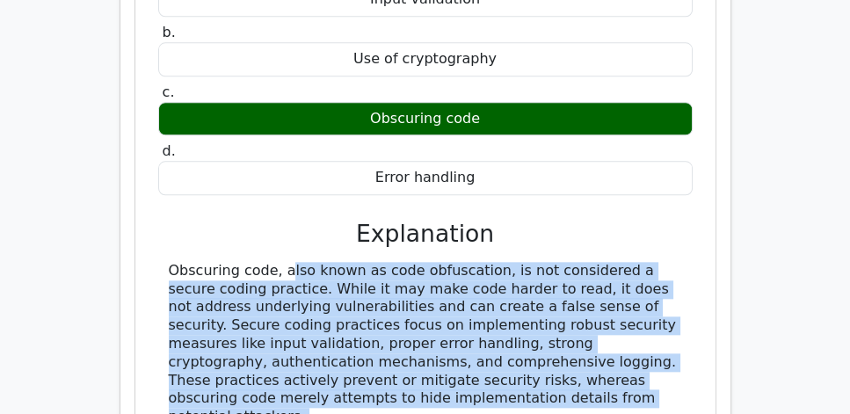
click at [465, 262] on div "Obscuring code, also known as code obfuscation, is not considered a secure codi…" at bounding box center [426, 344] width 514 height 164
copy div "Obscuring code, also known as code obfuscation, is not considered a secure codi…"
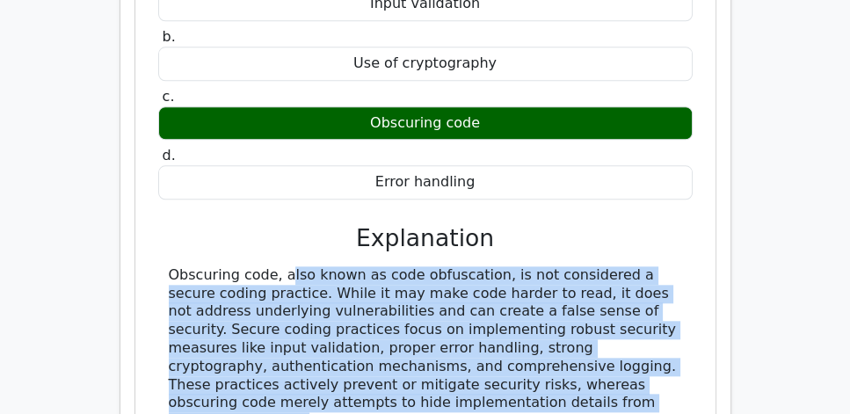
copy div "Obscuring code, also known as code obfuscation, is not considered a secure codi…"
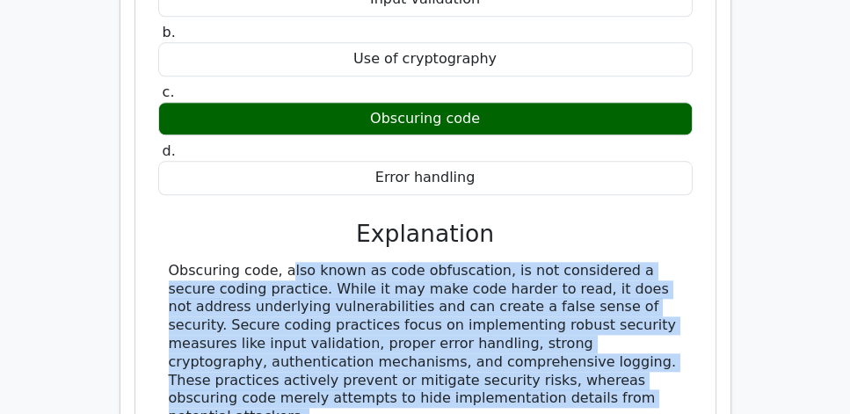
click at [419, 262] on div "Obscuring code, also known as code obfuscation, is not considered a secure codi…" at bounding box center [426, 344] width 514 height 164
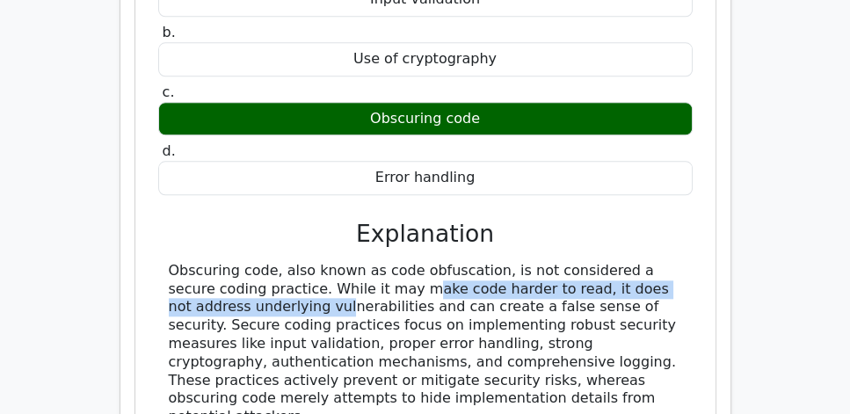
drag, startPoint x: 263, startPoint y: 209, endPoint x: 664, endPoint y: 208, distance: 401.0
click at [664, 262] on div "Obscuring code, also known as code obfuscation, is not considered a secure codi…" at bounding box center [426, 344] width 514 height 164
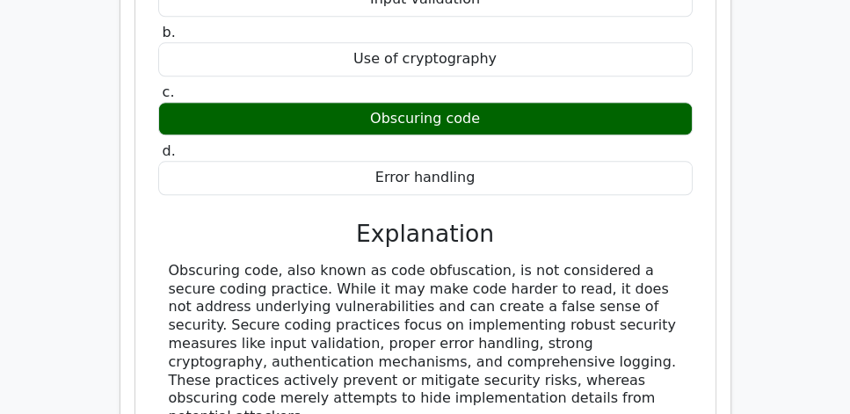
click at [637, 262] on div "Obscuring code, also known as code obfuscation, is not considered a secure codi…" at bounding box center [426, 344] width 514 height 164
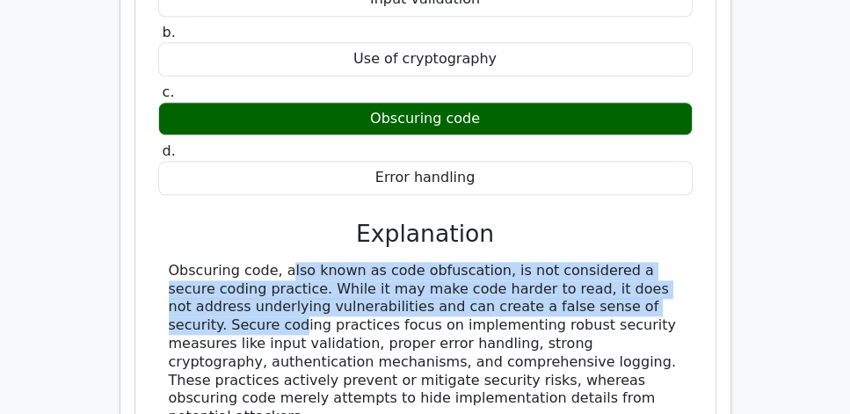
drag, startPoint x: 164, startPoint y: 193, endPoint x: 573, endPoint y: 234, distance: 411.7
click at [573, 262] on div "Obscuring code, also known as code obfuscation, is not considered a secure codi…" at bounding box center [425, 344] width 535 height 164
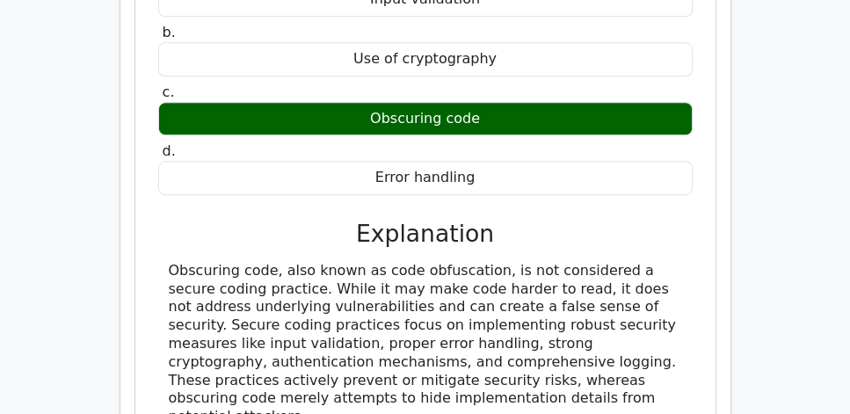
click at [544, 262] on div "Obscuring code, also known as code obfuscation, is not considered a secure codi…" at bounding box center [426, 344] width 514 height 164
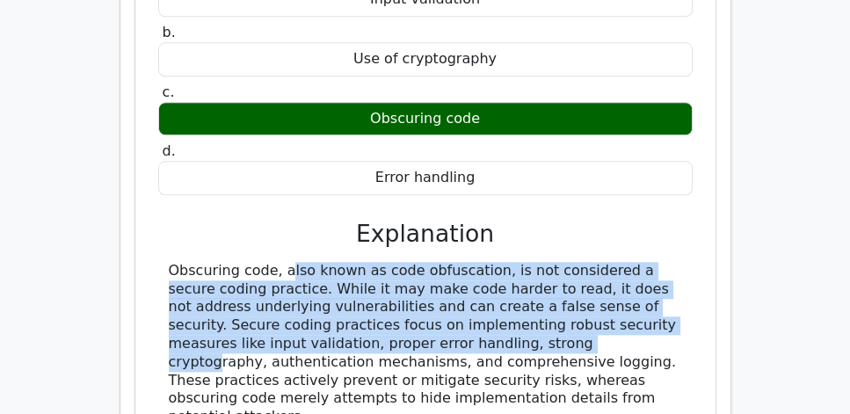
drag, startPoint x: 167, startPoint y: 190, endPoint x: 378, endPoint y: 270, distance: 225.7
click at [378, 270] on div "Obscuring code, also known as code obfuscation, is not considered a secure codi…" at bounding box center [425, 344] width 535 height 164
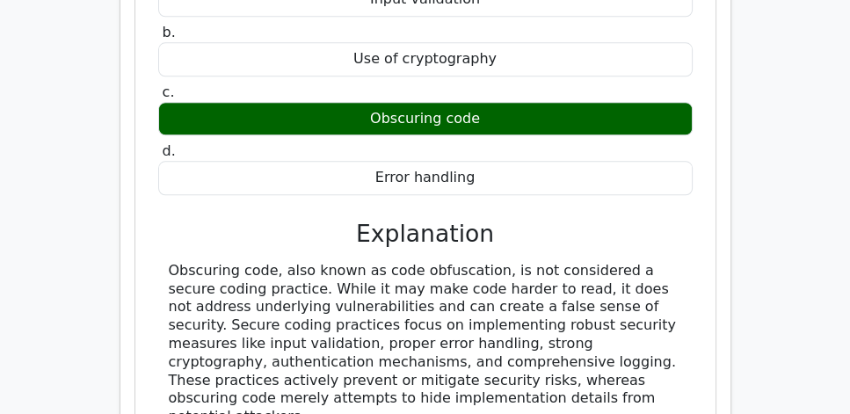
click at [401, 265] on div "Obscuring code, also known as code obfuscation, is not considered a secure codi…" at bounding box center [426, 344] width 514 height 164
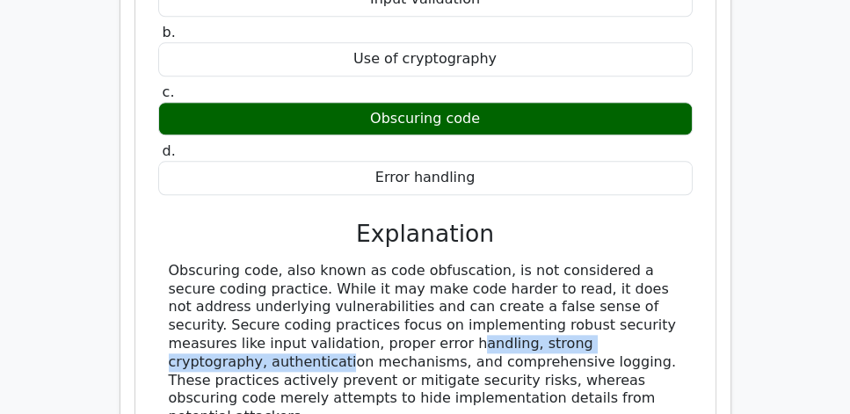
drag, startPoint x: 227, startPoint y: 259, endPoint x: 506, endPoint y: 259, distance: 279.6
click at [506, 262] on div "Obscuring code, also known as code obfuscation, is not considered a secure codi…" at bounding box center [426, 344] width 514 height 164
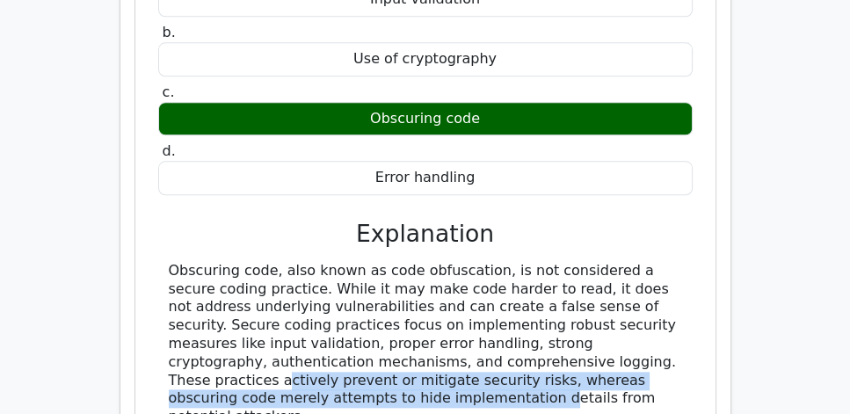
drag, startPoint x: 457, startPoint y: 280, endPoint x: 669, endPoint y: 295, distance: 212.4
click at [669, 295] on div "Obscuring code, also known as code obfuscation, is not considered a secure codi…" at bounding box center [426, 344] width 514 height 164
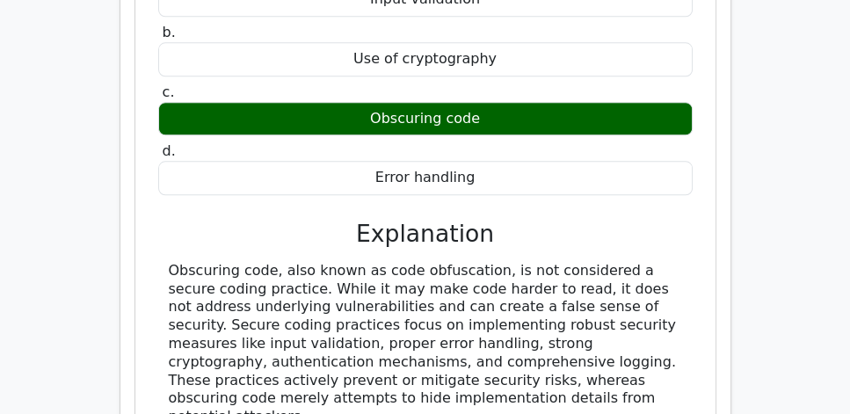
click at [512, 262] on div "Obscuring code, also known as code obfuscation, is not considered a secure codi…" at bounding box center [426, 344] width 514 height 164
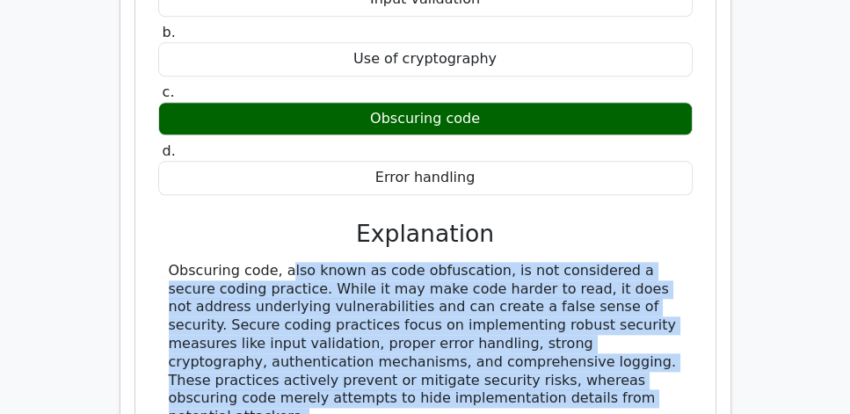
click at [512, 262] on div "Obscuring code, also known as code obfuscation, is not considered a secure codi…" at bounding box center [426, 344] width 514 height 164
copy div "Obscuring code, also known as code obfuscation, is not considered a secure codi…"
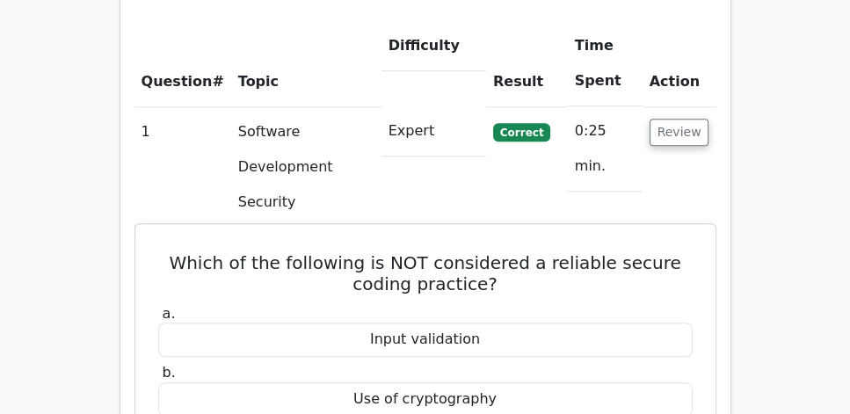
scroll to position [1306, 0]
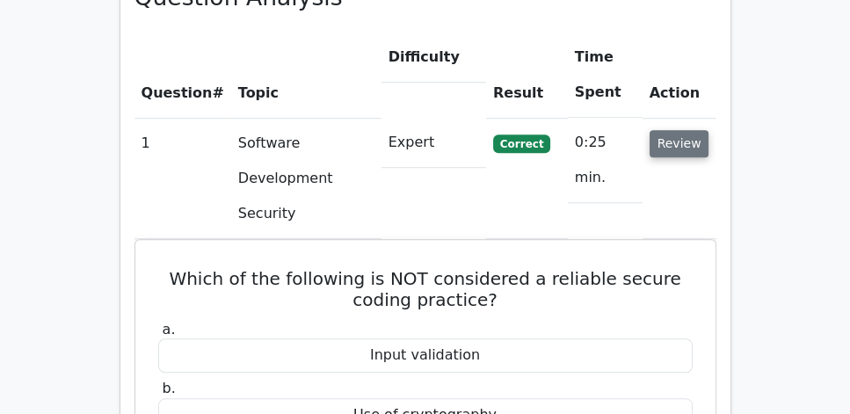
click at [682, 130] on button "Review" at bounding box center [680, 143] width 60 height 27
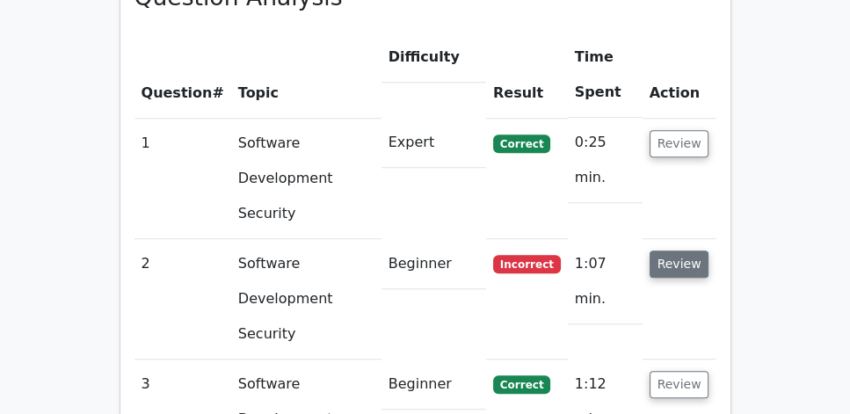
click at [686, 251] on button "Review" at bounding box center [680, 264] width 60 height 27
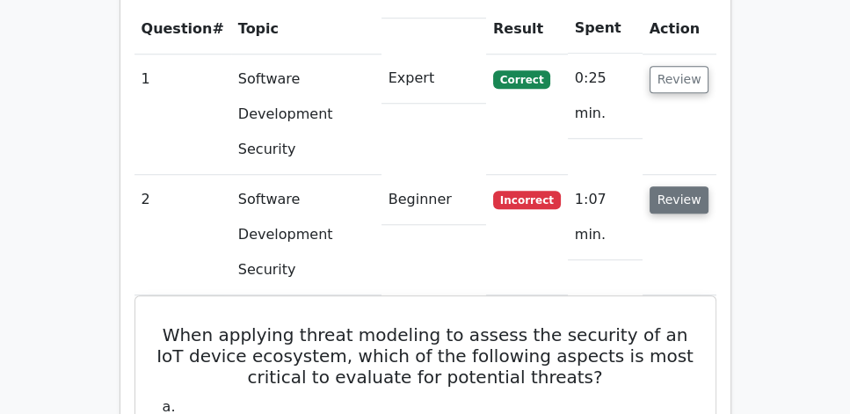
scroll to position [1356, 0]
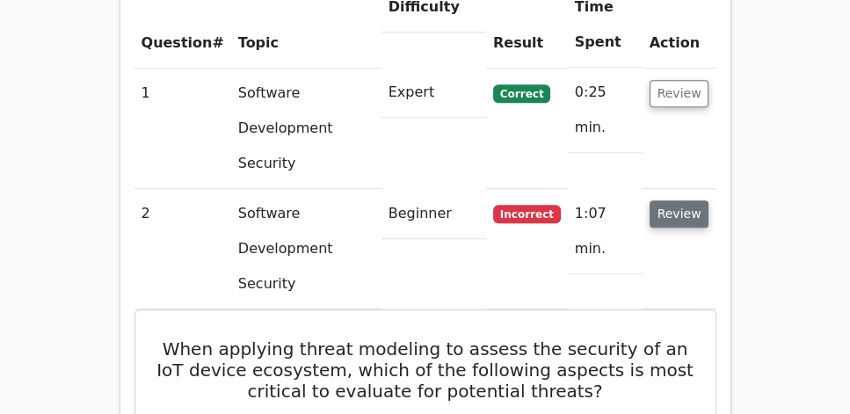
click at [679, 200] on button "Review" at bounding box center [680, 213] width 60 height 27
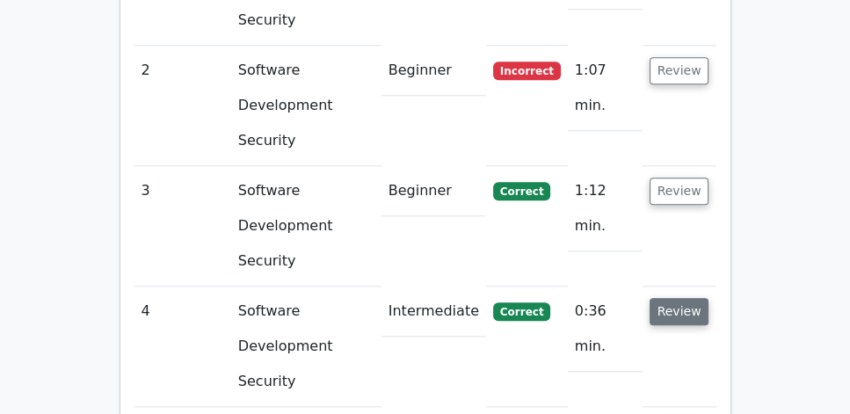
scroll to position [1507, 0]
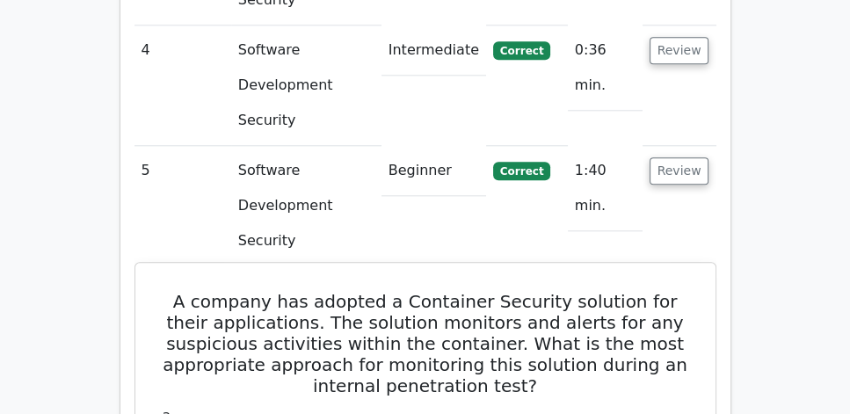
scroll to position [1759, 0]
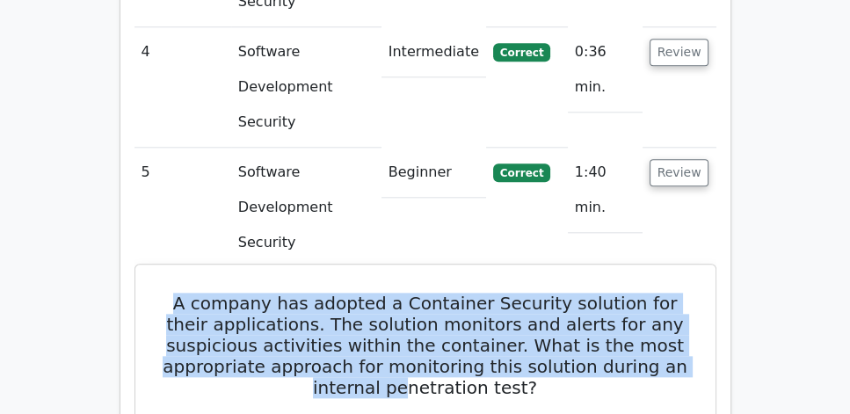
drag, startPoint x: 164, startPoint y: 76, endPoint x: 404, endPoint y: 159, distance: 253.9
click at [404, 293] on h5 "A company has adopted a Container Security solution for their applications. The…" at bounding box center [426, 346] width 538 height 106
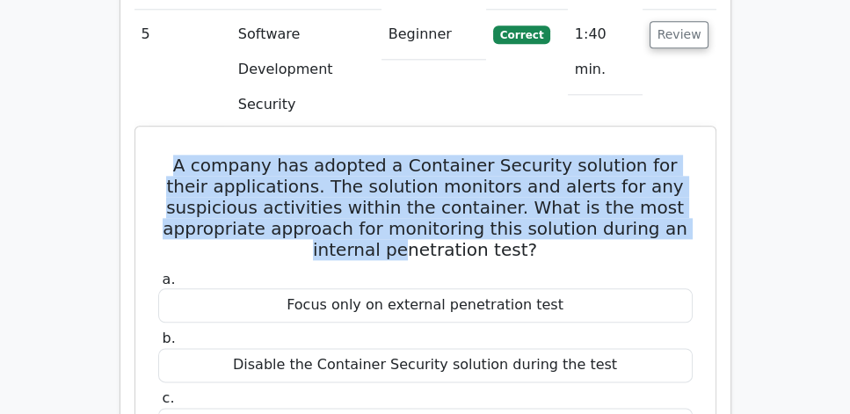
scroll to position [1809, 0]
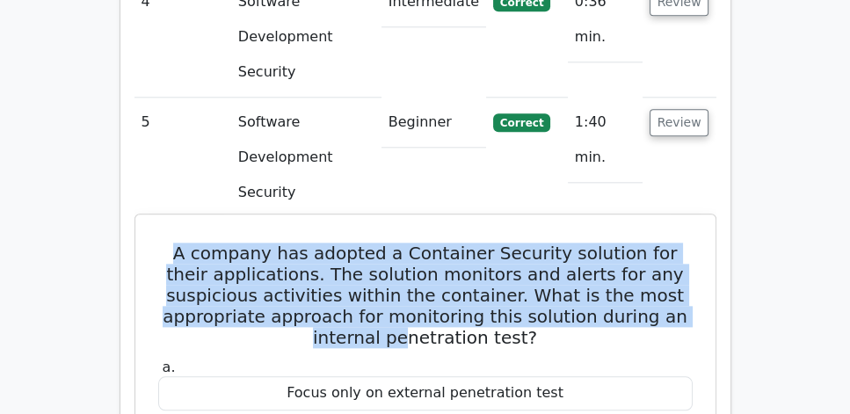
copy div "A company has adopted a Container Security solution for their applications. The…"
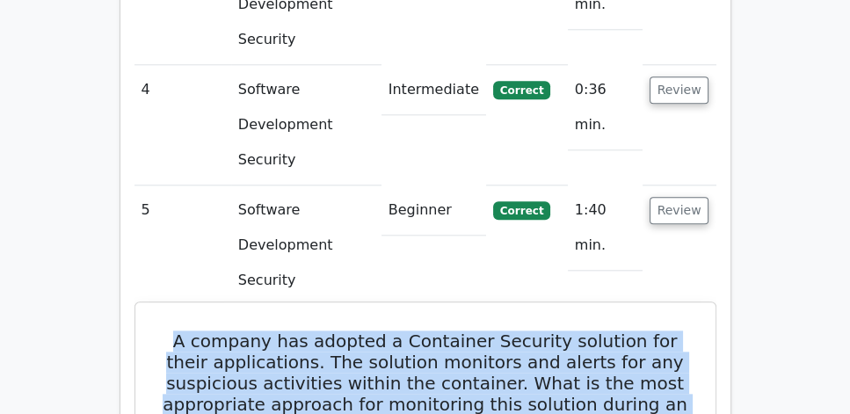
scroll to position [1708, 0]
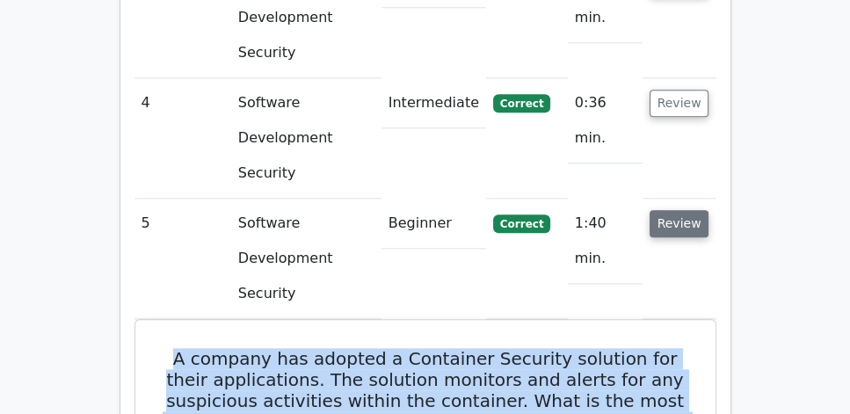
click at [696, 210] on button "Review" at bounding box center [680, 223] width 60 height 27
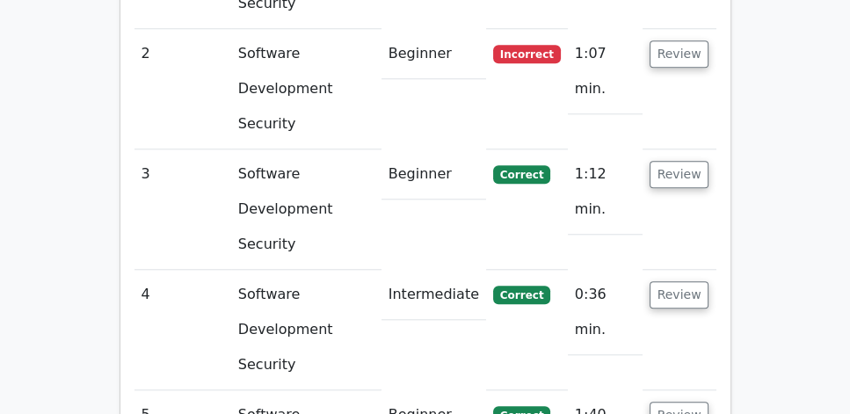
scroll to position [1507, 0]
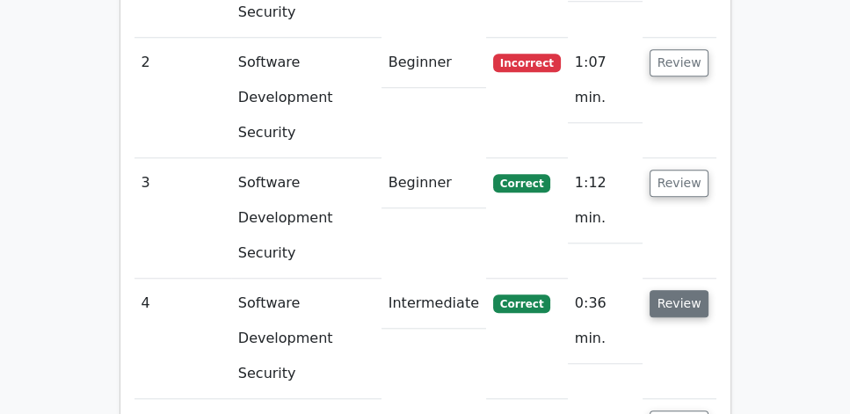
click at [679, 290] on button "Review" at bounding box center [680, 303] width 60 height 27
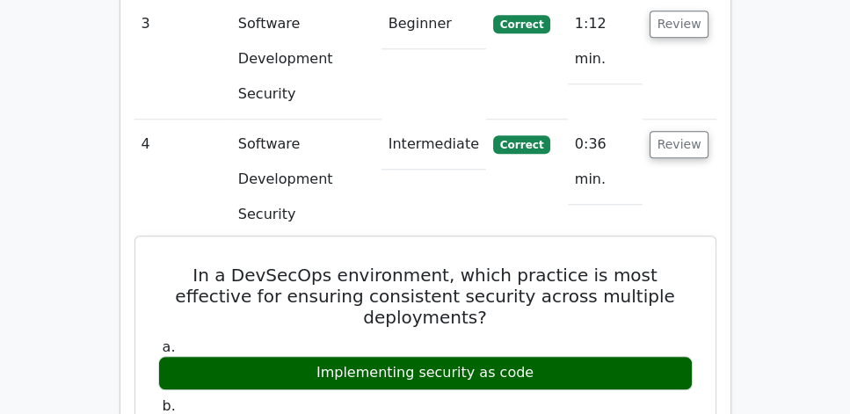
scroll to position [1657, 0]
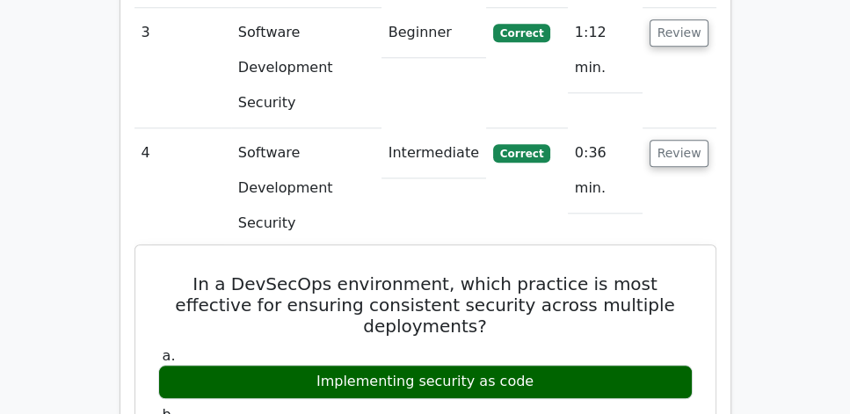
drag, startPoint x: 158, startPoint y: 93, endPoint x: 622, endPoint y: 176, distance: 470.7
click at [560, 365] on div "Implementing security as code" at bounding box center [425, 382] width 535 height 34
drag, startPoint x: 528, startPoint y: 175, endPoint x: 167, endPoint y: 96, distance: 369.1
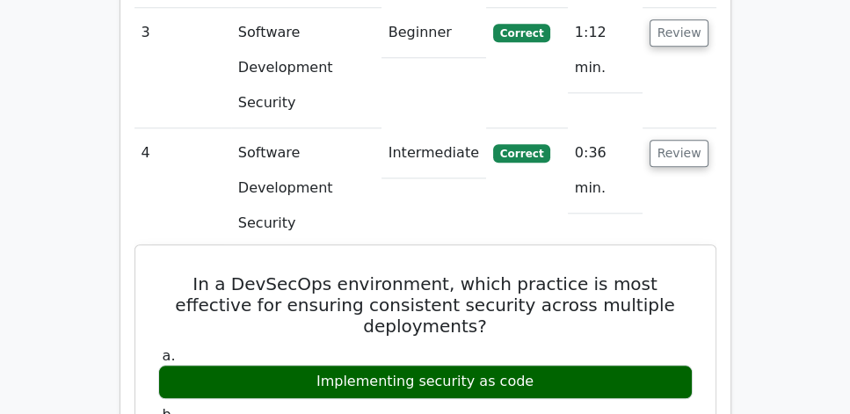
click at [198, 273] on h5 "In a DevSecOps environment, which practice is most effective for ensuring consi…" at bounding box center [426, 304] width 538 height 63
drag, startPoint x: 163, startPoint y: 94, endPoint x: 565, endPoint y: 172, distance: 409.4
copy div "In a DevSecOps environment, which practice is most effective for ensuring consi…"
click at [190, 273] on h5 "In a DevSecOps environment, which practice is most effective for ensuring consi…" at bounding box center [426, 304] width 538 height 63
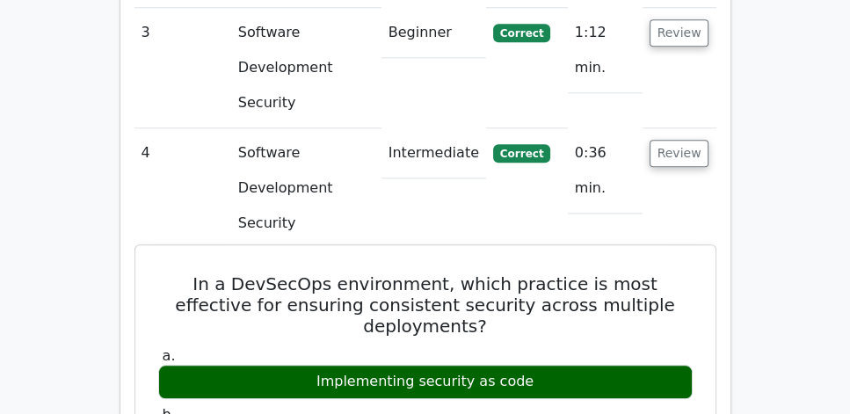
drag, startPoint x: 165, startPoint y: 95, endPoint x: 538, endPoint y: 183, distance: 383.1
click at [545, 347] on label "a. Implementing security as code" at bounding box center [425, 373] width 535 height 53
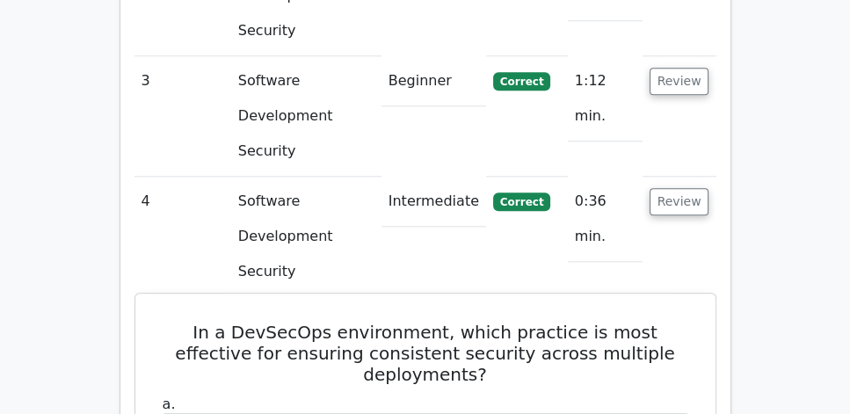
scroll to position [1607, 0]
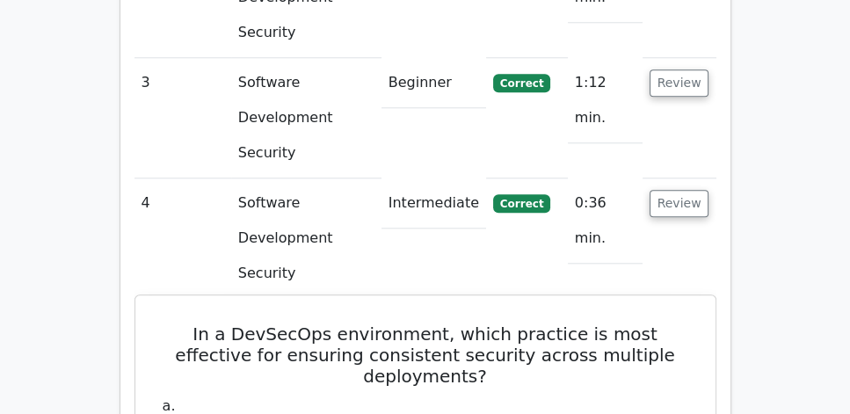
drag, startPoint x: 164, startPoint y: 148, endPoint x: 531, endPoint y: 231, distance: 376.9
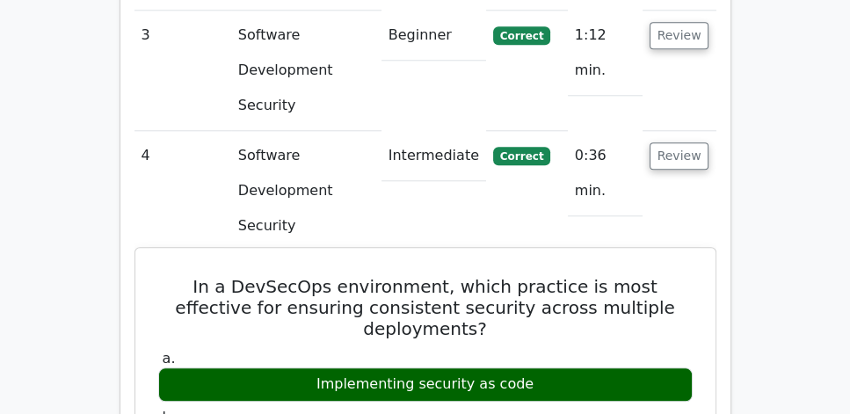
scroll to position [1657, 0]
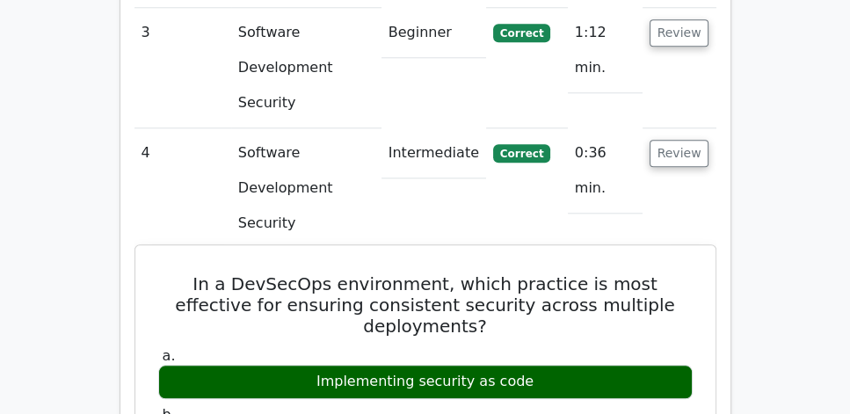
drag, startPoint x: 151, startPoint y: 90, endPoint x: 552, endPoint y: 183, distance: 411.6
copy div "In a DevSecOps environment, which practice is most effective for ensuring consi…"
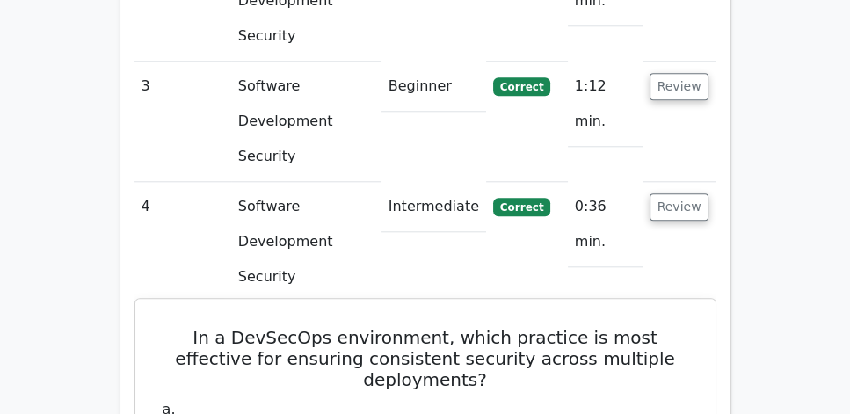
scroll to position [1507, 0]
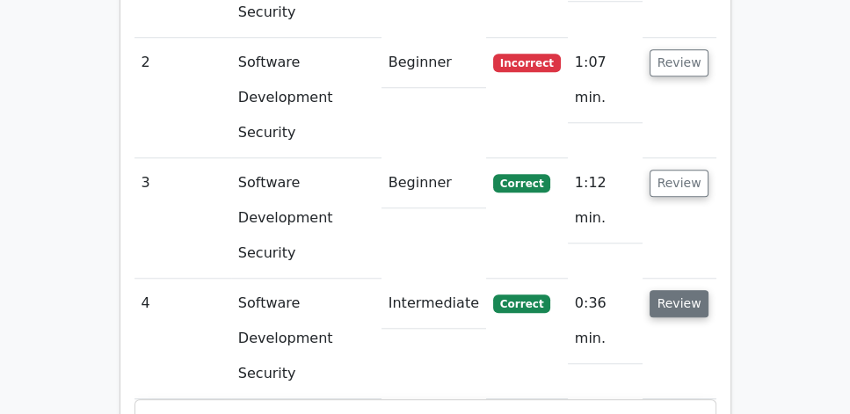
click at [671, 290] on button "Review" at bounding box center [680, 303] width 60 height 27
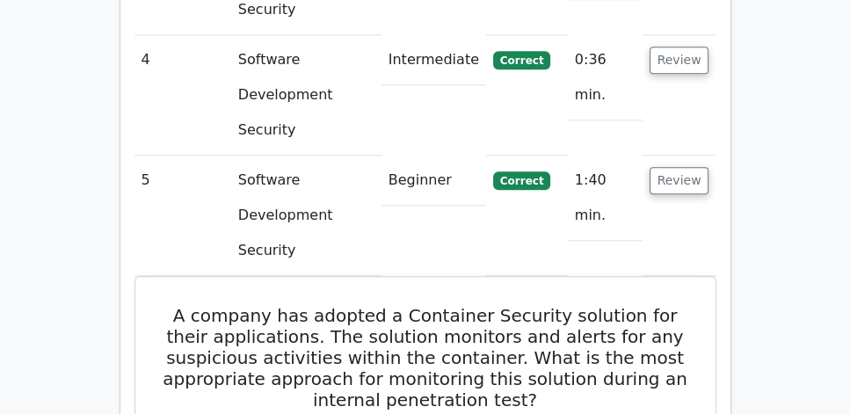
scroll to position [1759, 0]
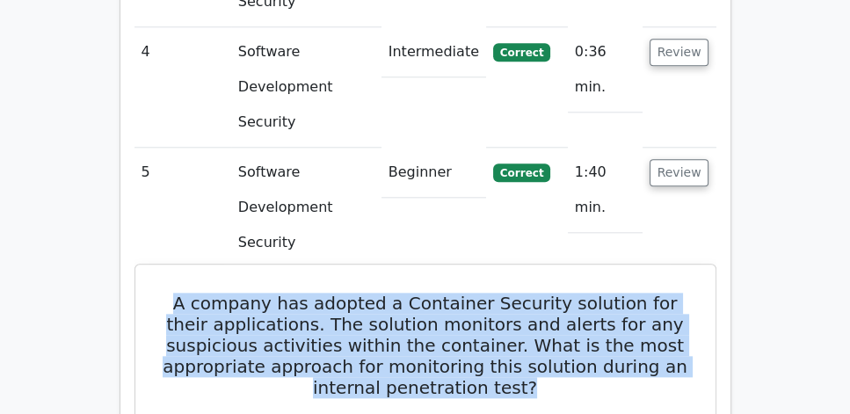
drag, startPoint x: 154, startPoint y: 79, endPoint x: 582, endPoint y: 174, distance: 438.6
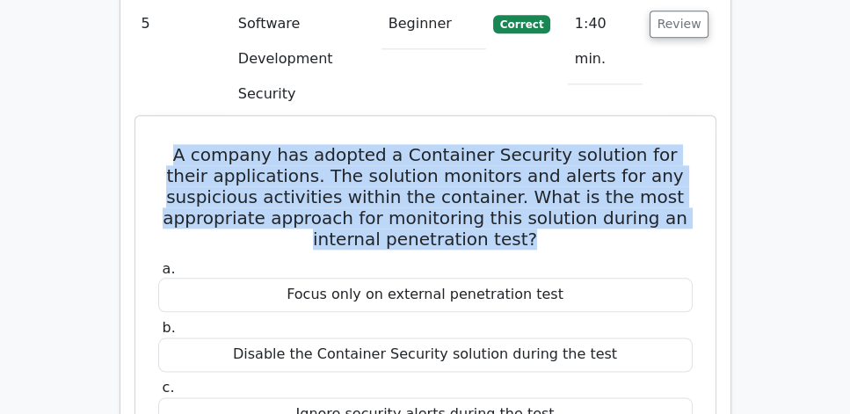
scroll to position [1909, 0]
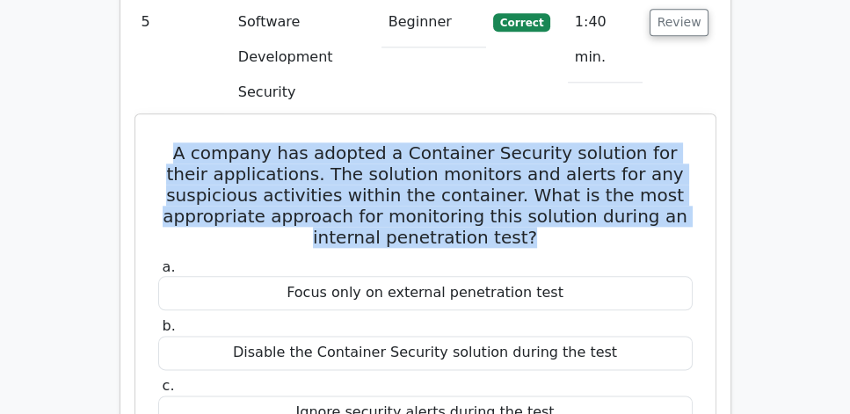
click at [569, 267] on div "a. Focus only on external penetration test b. Disable the Container Security so…" at bounding box center [426, 373] width 556 height 237
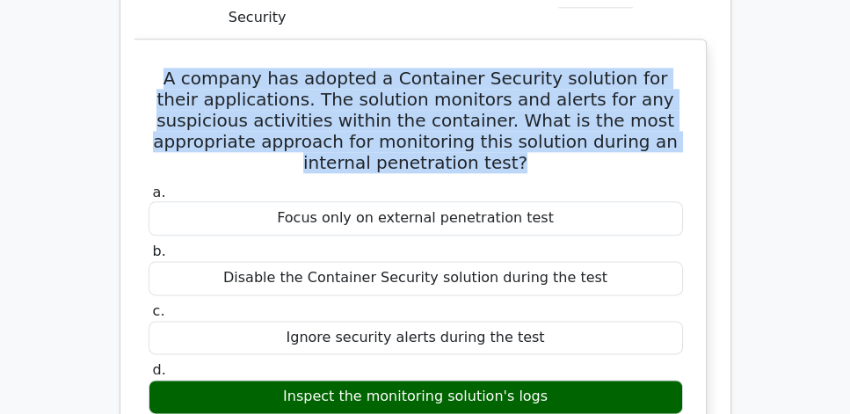
scroll to position [2009, 0]
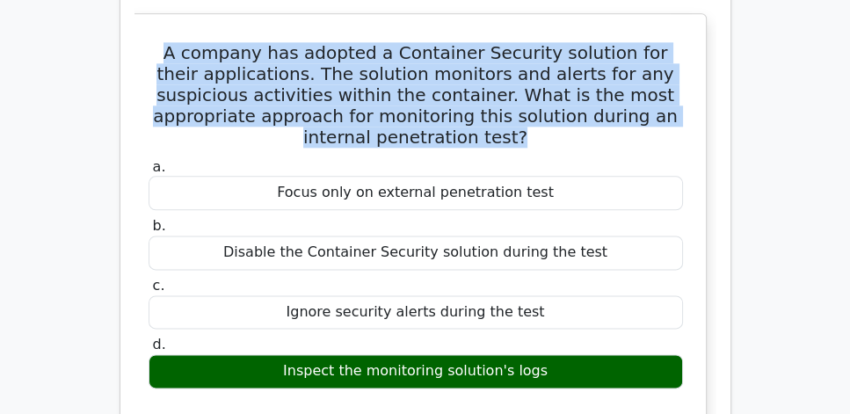
copy div "A company has adopted a Container Security solution for their applications. The…"
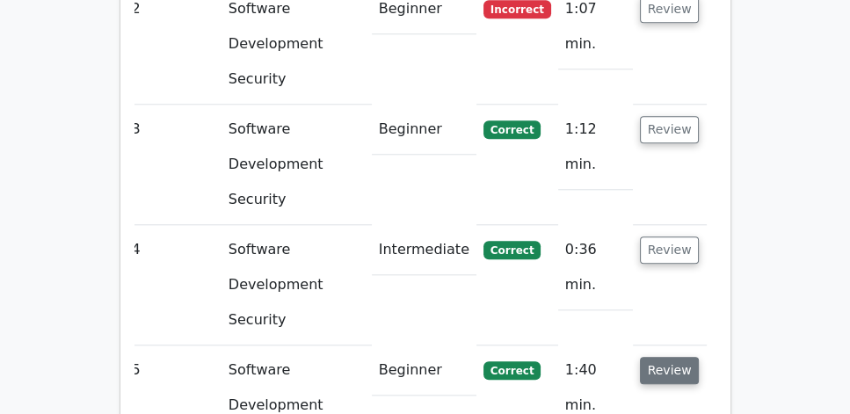
scroll to position [1560, 0]
click at [670, 358] on button "Review" at bounding box center [670, 371] width 60 height 27
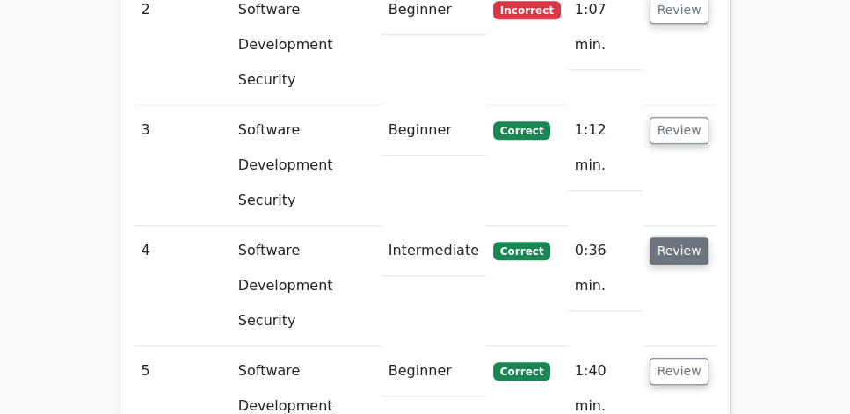
click at [689, 237] on button "Review" at bounding box center [680, 250] width 60 height 27
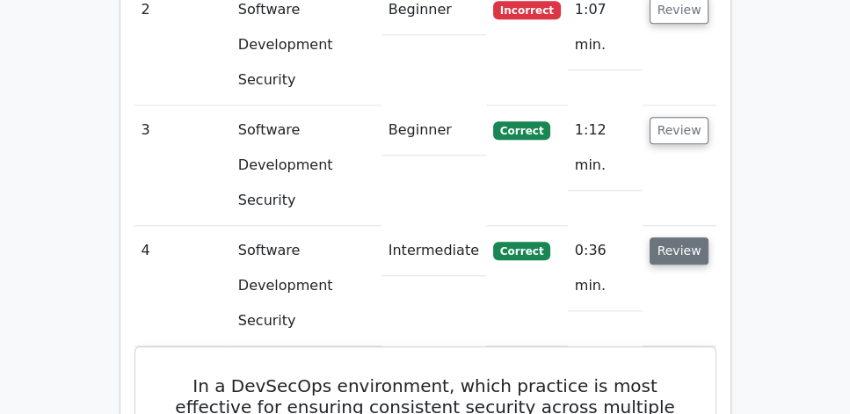
click at [689, 237] on button "Review" at bounding box center [680, 250] width 60 height 27
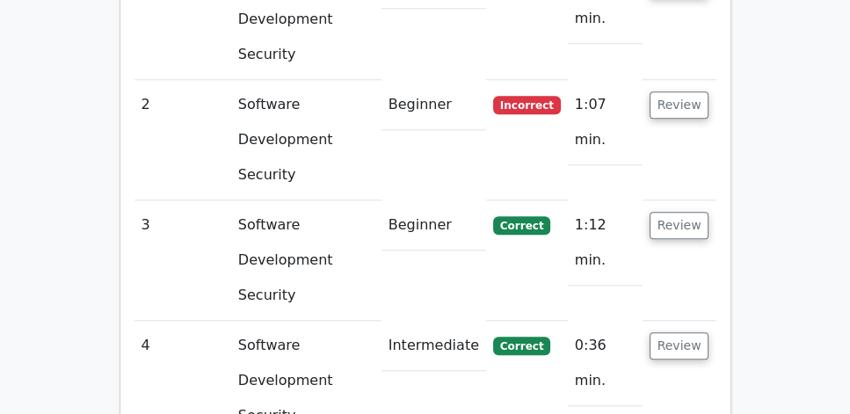
scroll to position [1459, 0]
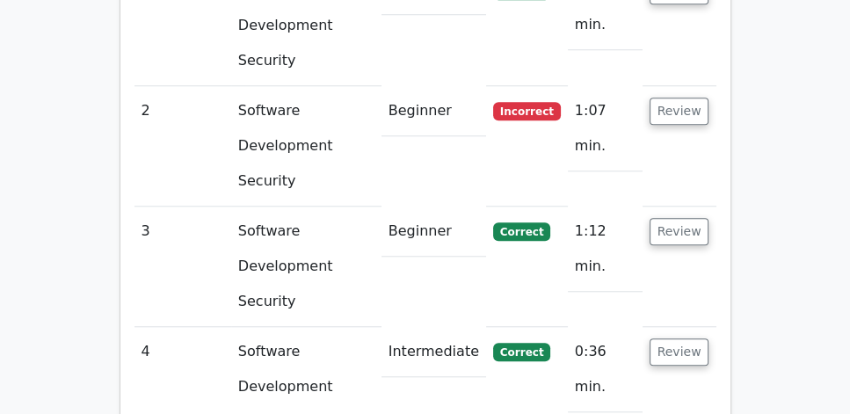
click at [682, 207] on td "Review" at bounding box center [680, 267] width 74 height 120
click at [681, 218] on button "Review" at bounding box center [680, 231] width 60 height 27
click at [695, 218] on button "Review" at bounding box center [680, 231] width 60 height 27
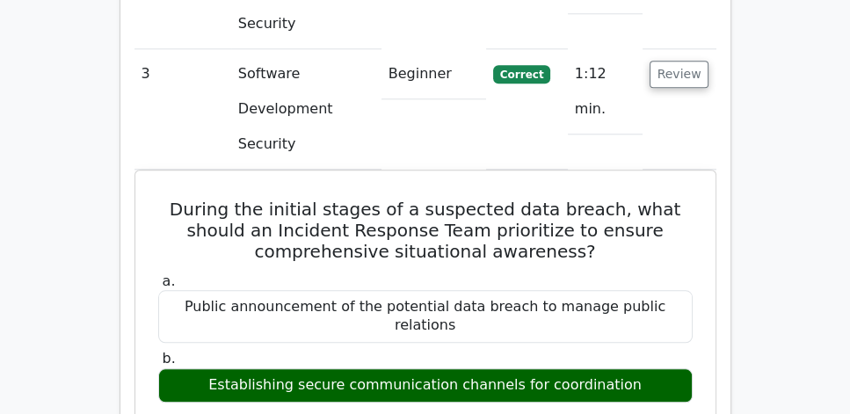
scroll to position [1560, 0]
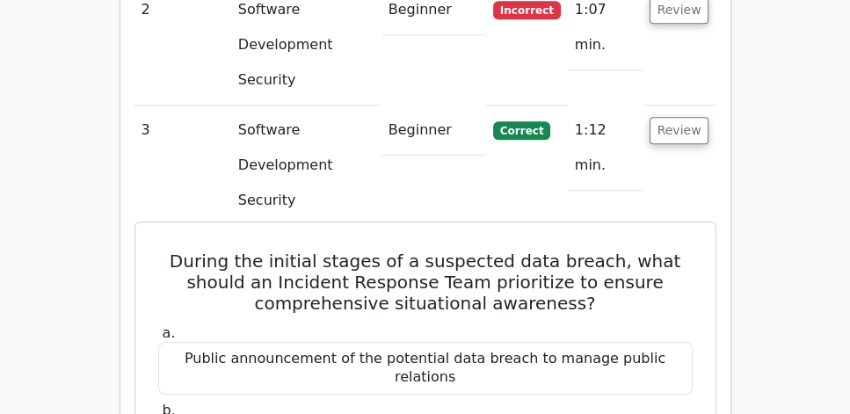
drag, startPoint x: 187, startPoint y: 108, endPoint x: 652, endPoint y: 290, distance: 499.5
copy div "During the initial stages of a suspected data breach, what should an Incident R…"
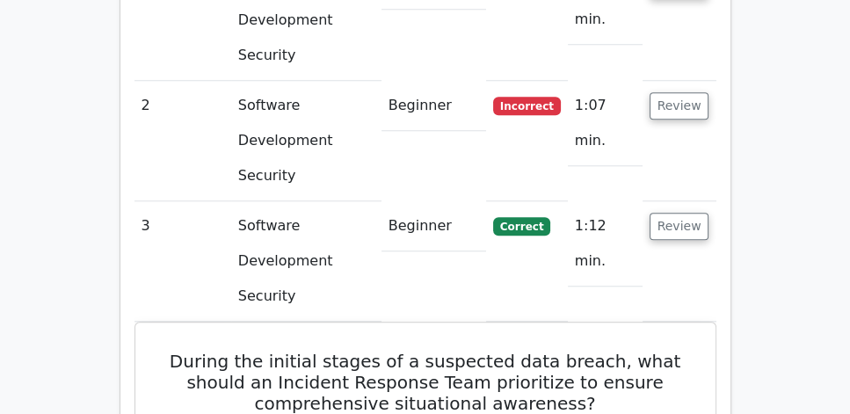
scroll to position [1459, 0]
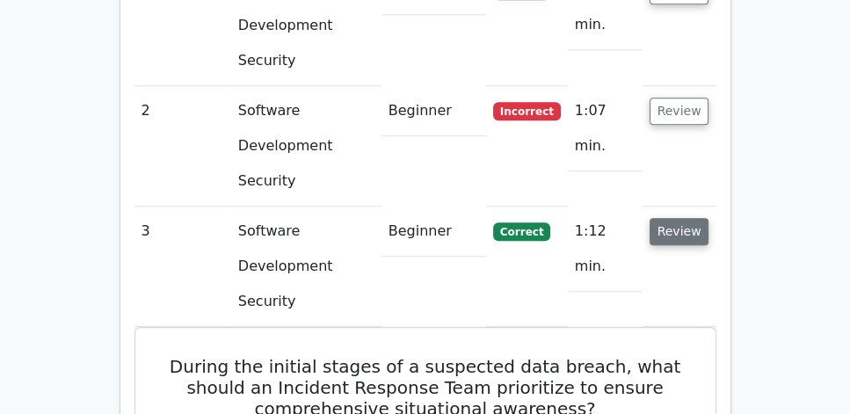
click at [688, 218] on button "Review" at bounding box center [680, 231] width 60 height 27
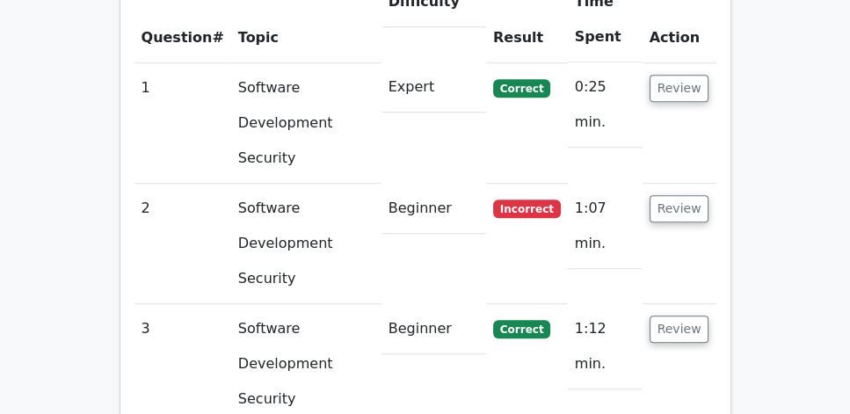
scroll to position [1308, 0]
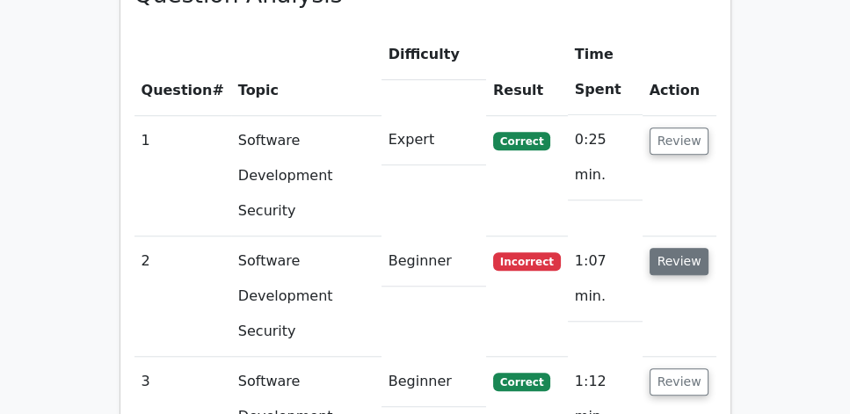
click at [679, 248] on button "Review" at bounding box center [680, 261] width 60 height 27
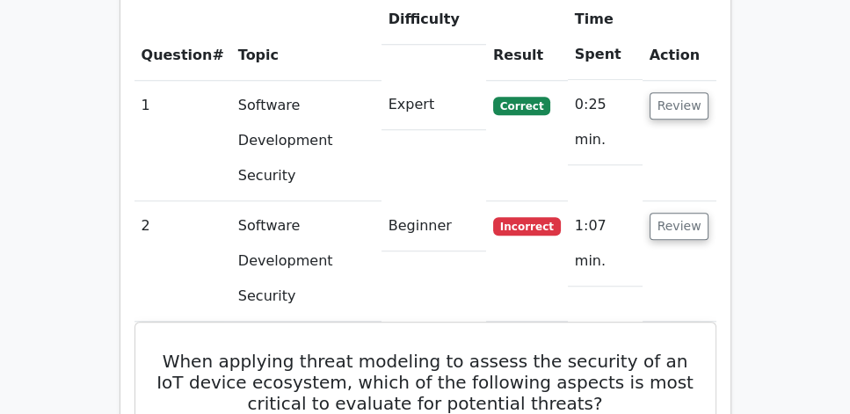
scroll to position [1459, 0]
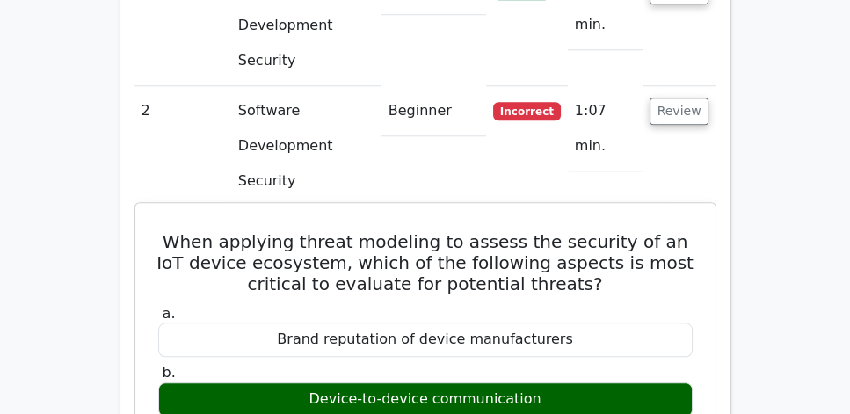
drag, startPoint x: 158, startPoint y: 120, endPoint x: 554, endPoint y: 289, distance: 430.2
copy div "When applying threat modeling to assess the security of an IoT device ecosystem…"
drag, startPoint x: 160, startPoint y: 120, endPoint x: 574, endPoint y: 354, distance: 476.1
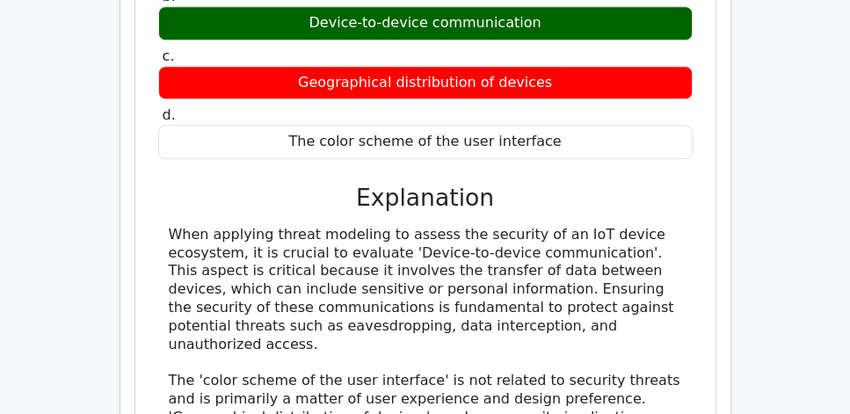
scroll to position [1861, 0]
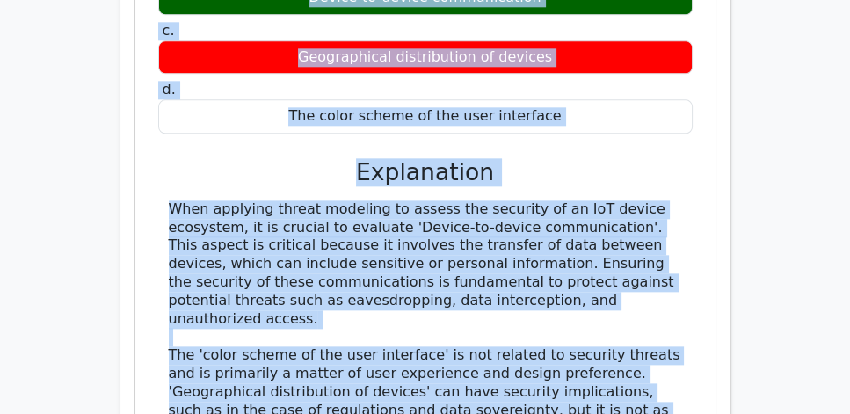
click at [599, 346] on div "When applying threat modeling to assess the security of an IoT device ecosystem…" at bounding box center [426, 355] width 514 height 311
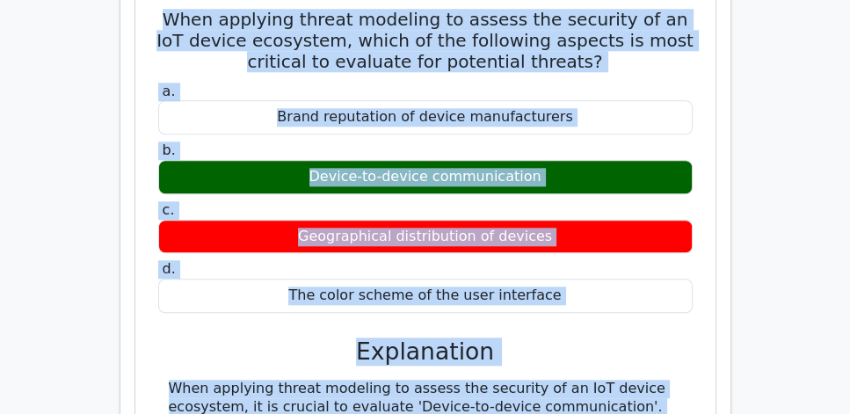
scroll to position [1660, 0]
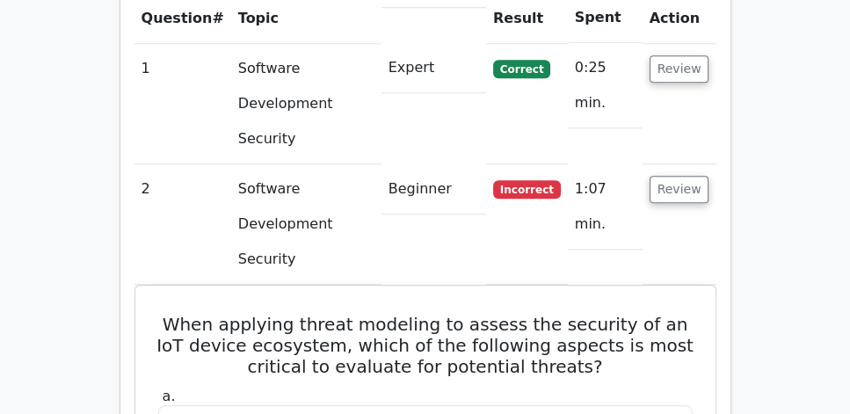
scroll to position [1359, 0]
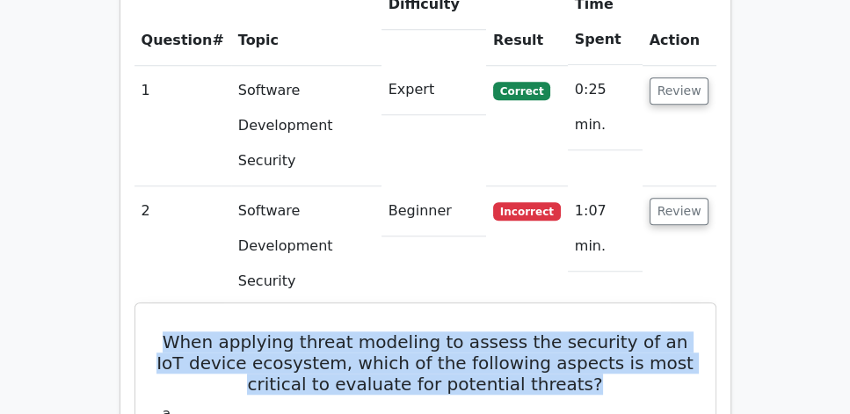
drag, startPoint x: 596, startPoint y: 271, endPoint x: 160, endPoint y: 226, distance: 438.4
click at [160, 331] on h5 "When applying threat modeling to assess the security of an IoT device ecosystem…" at bounding box center [426, 362] width 538 height 63
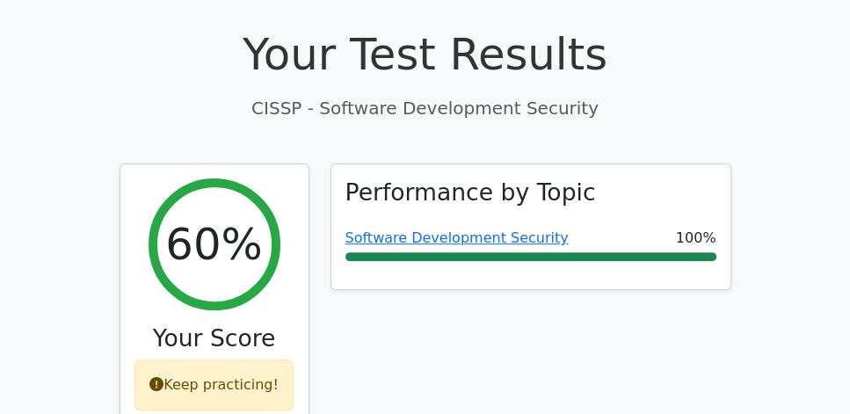
scroll to position [555, 0]
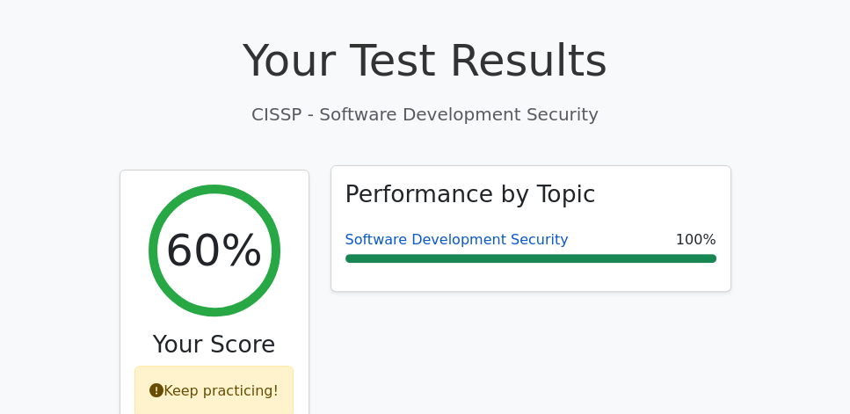
click at [422, 231] on link "Software Development Security" at bounding box center [457, 239] width 223 height 17
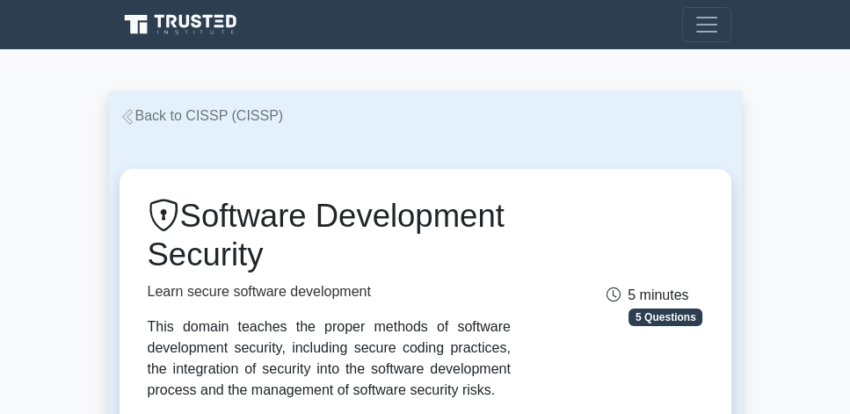
click at [204, 114] on link "Back to CISSP (CISSP)" at bounding box center [202, 115] width 164 height 15
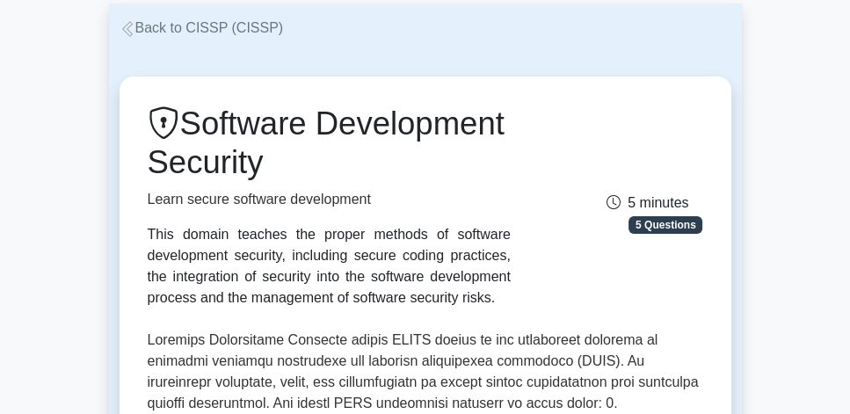
scroll to position [50, 0]
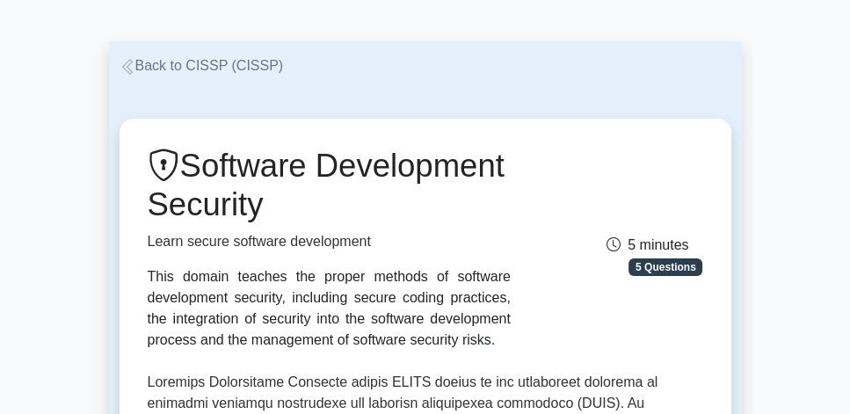
click at [217, 64] on link "Back to CISSP (CISSP)" at bounding box center [202, 65] width 164 height 15
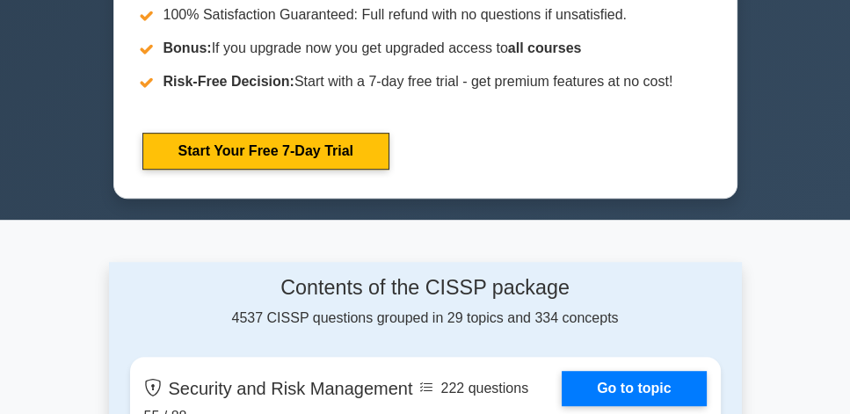
scroll to position [854, 0]
